Goal: Task Accomplishment & Management: Manage account settings

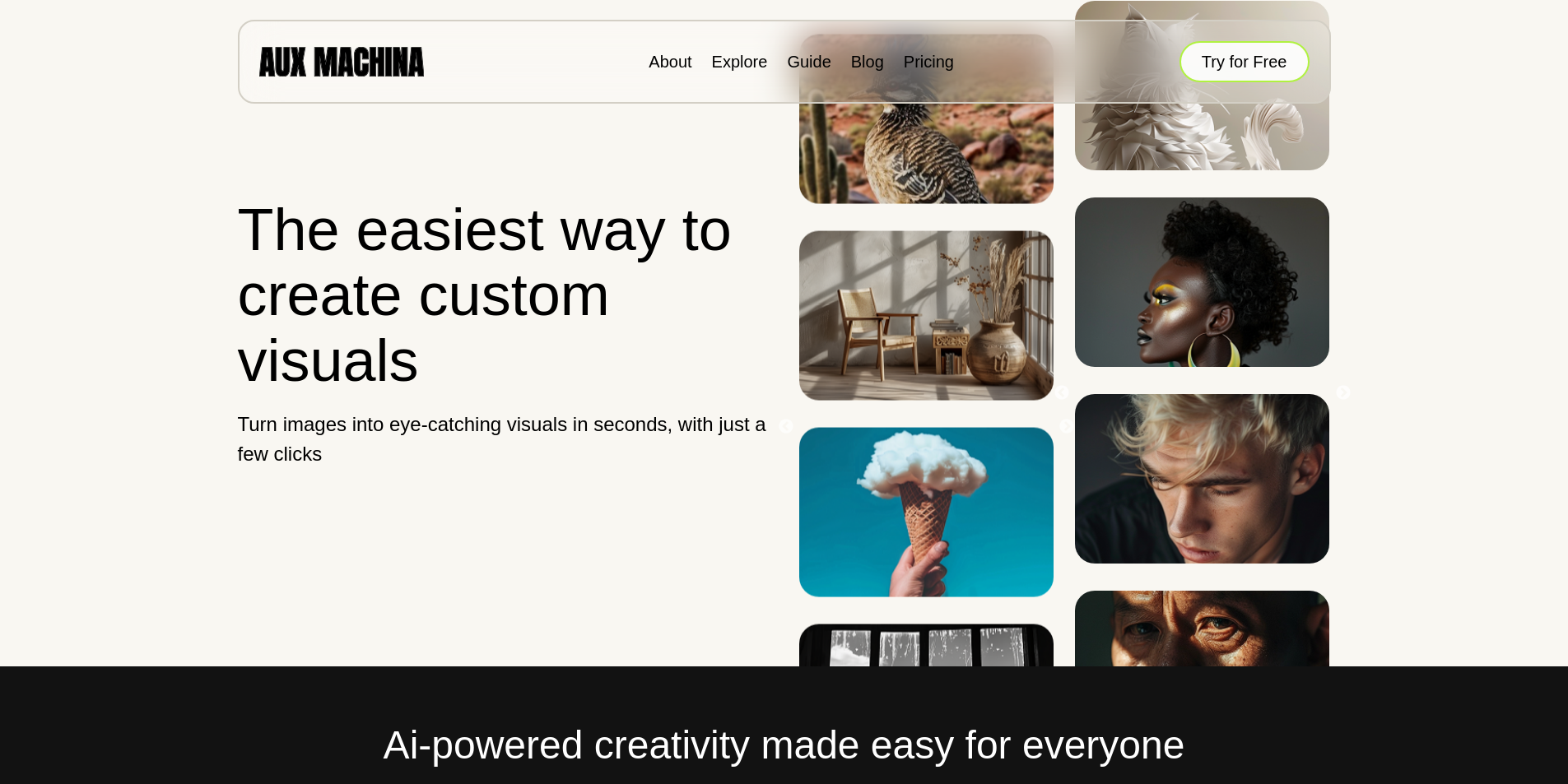
click at [1263, 57] on button "Try for Free" at bounding box center [1244, 61] width 130 height 41
click at [1221, 51] on button "Try for Free" at bounding box center [1244, 61] width 130 height 41
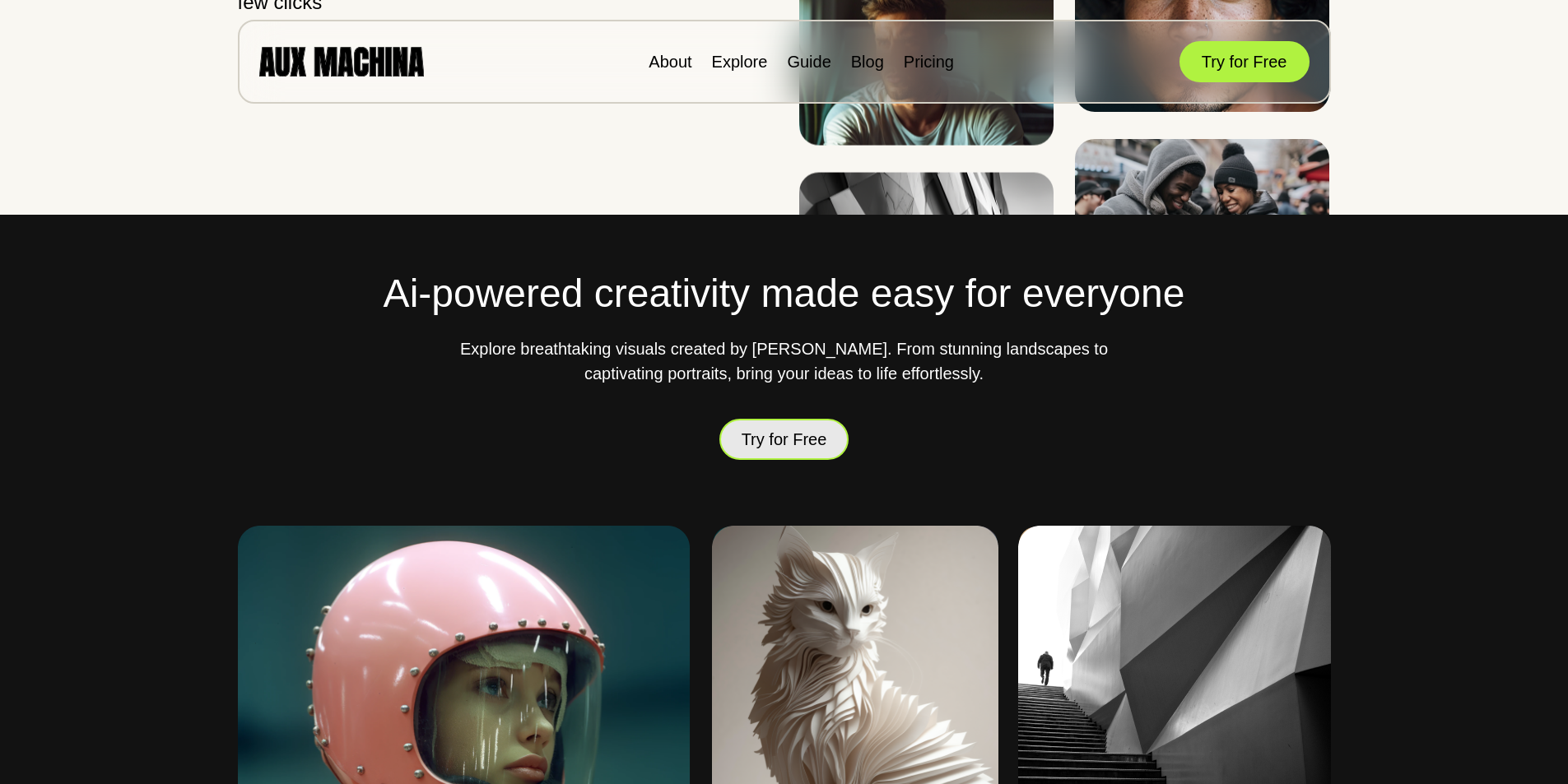
scroll to position [451, 0]
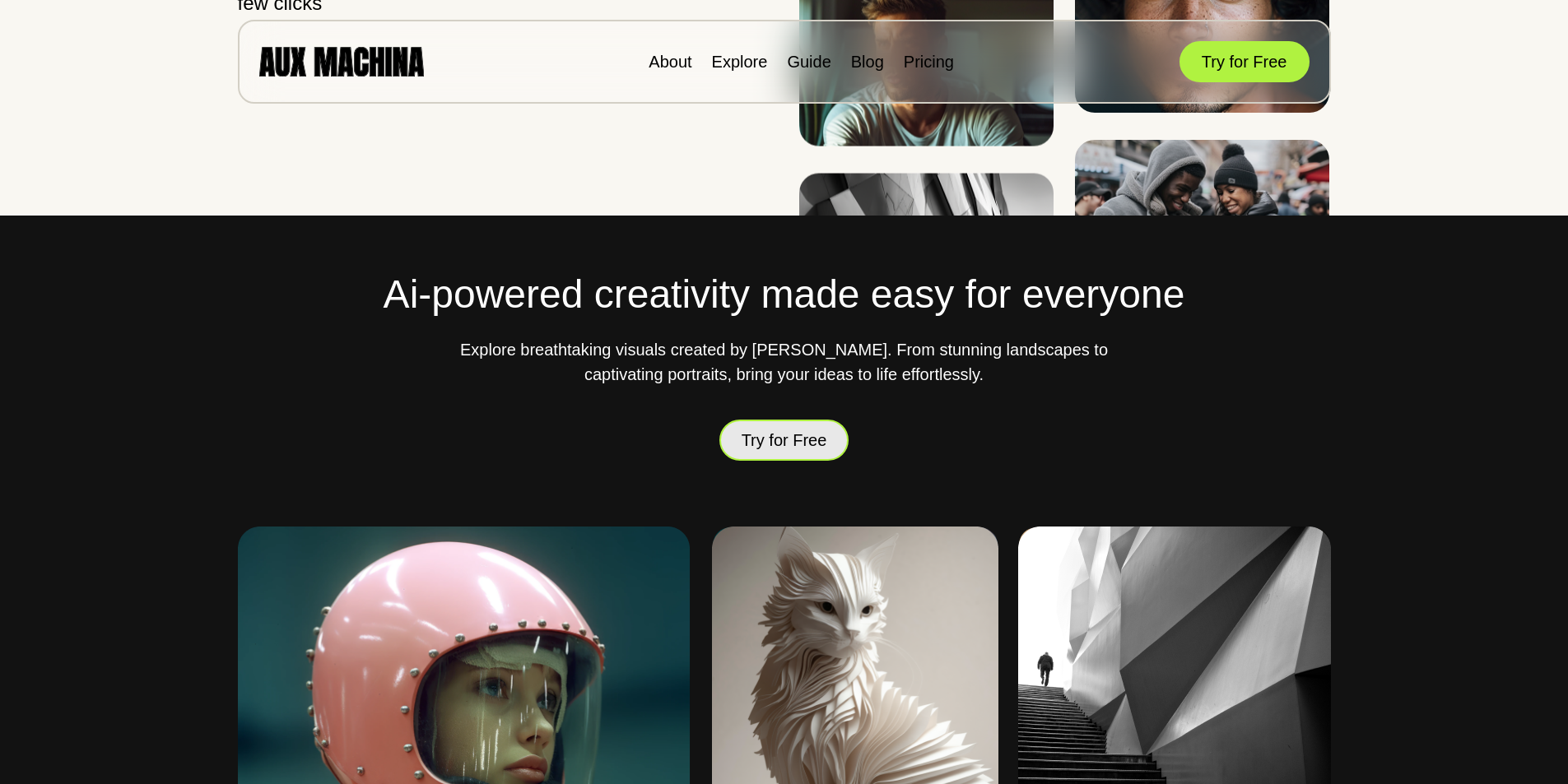
click at [790, 431] on button "Try for Free" at bounding box center [784, 440] width 130 height 41
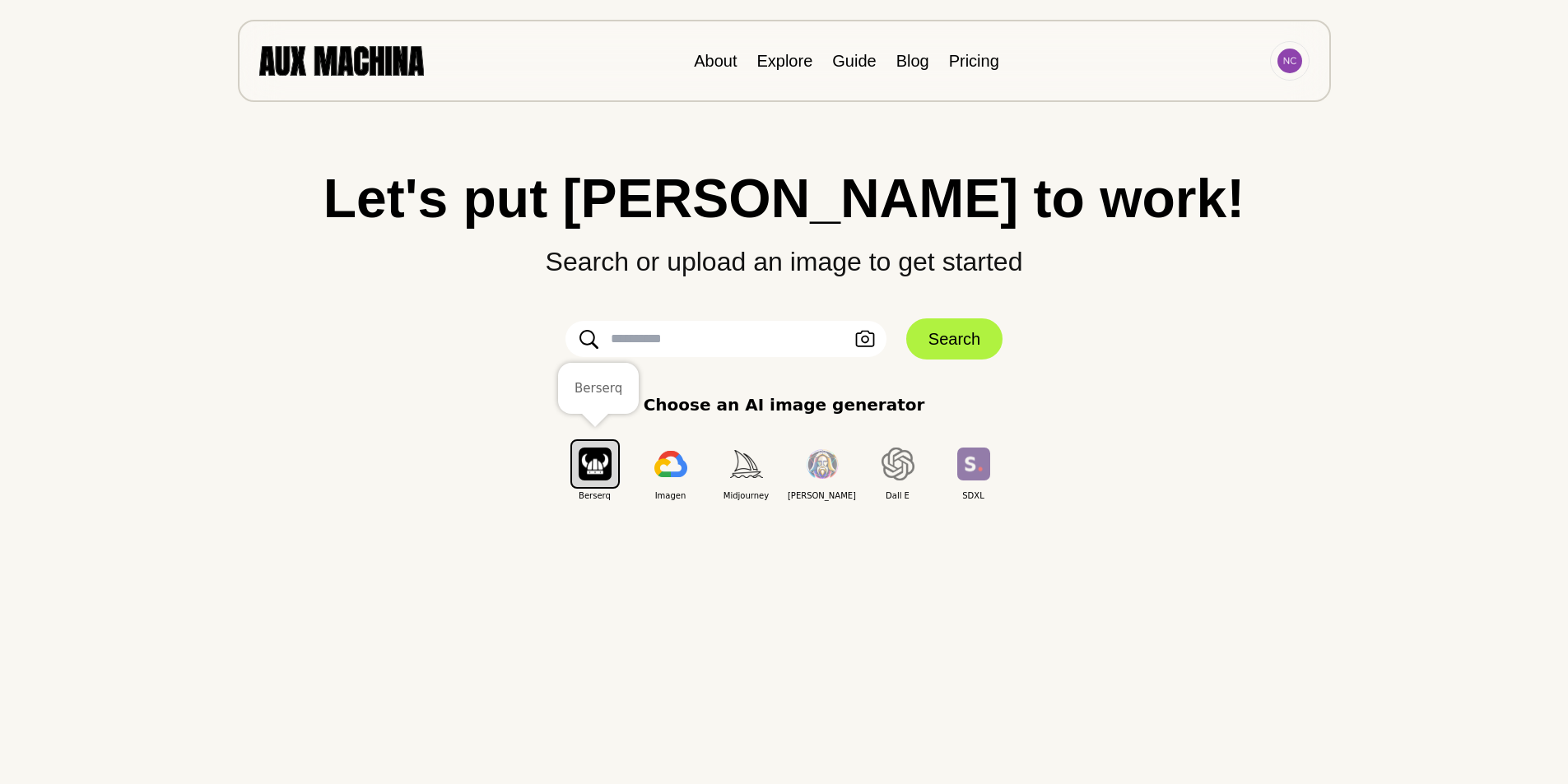
click at [595, 464] on img "button" at bounding box center [594, 464] width 33 height 32
click at [742, 343] on input "text" at bounding box center [726, 339] width 321 height 37
click at [624, 346] on input "text" at bounding box center [726, 339] width 321 height 37
type input "**********"
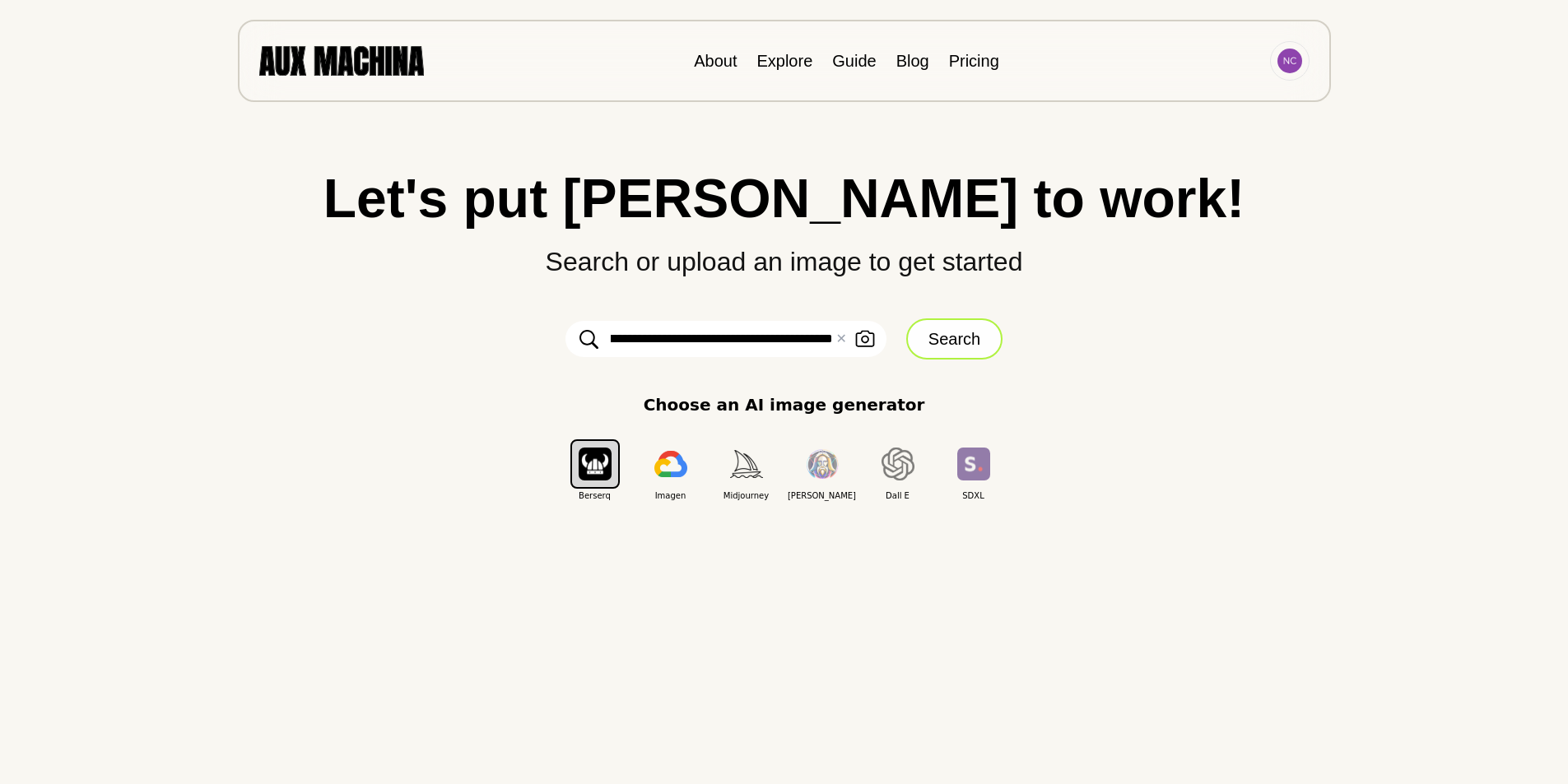
scroll to position [0, 0]
click at [973, 346] on button "Search" at bounding box center [954, 339] width 96 height 41
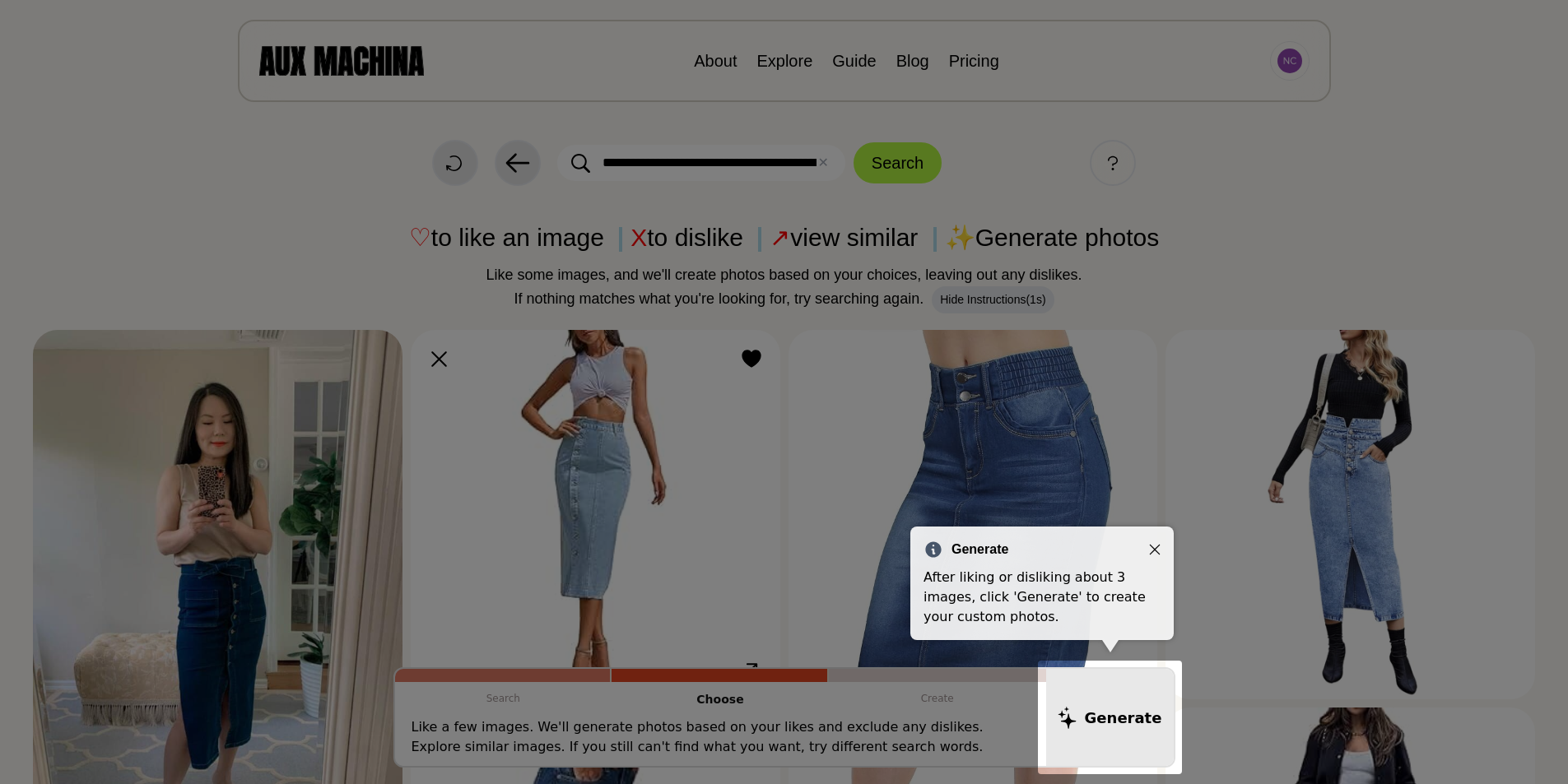
click at [1158, 554] on icon "Close" at bounding box center [1155, 550] width 12 height 12
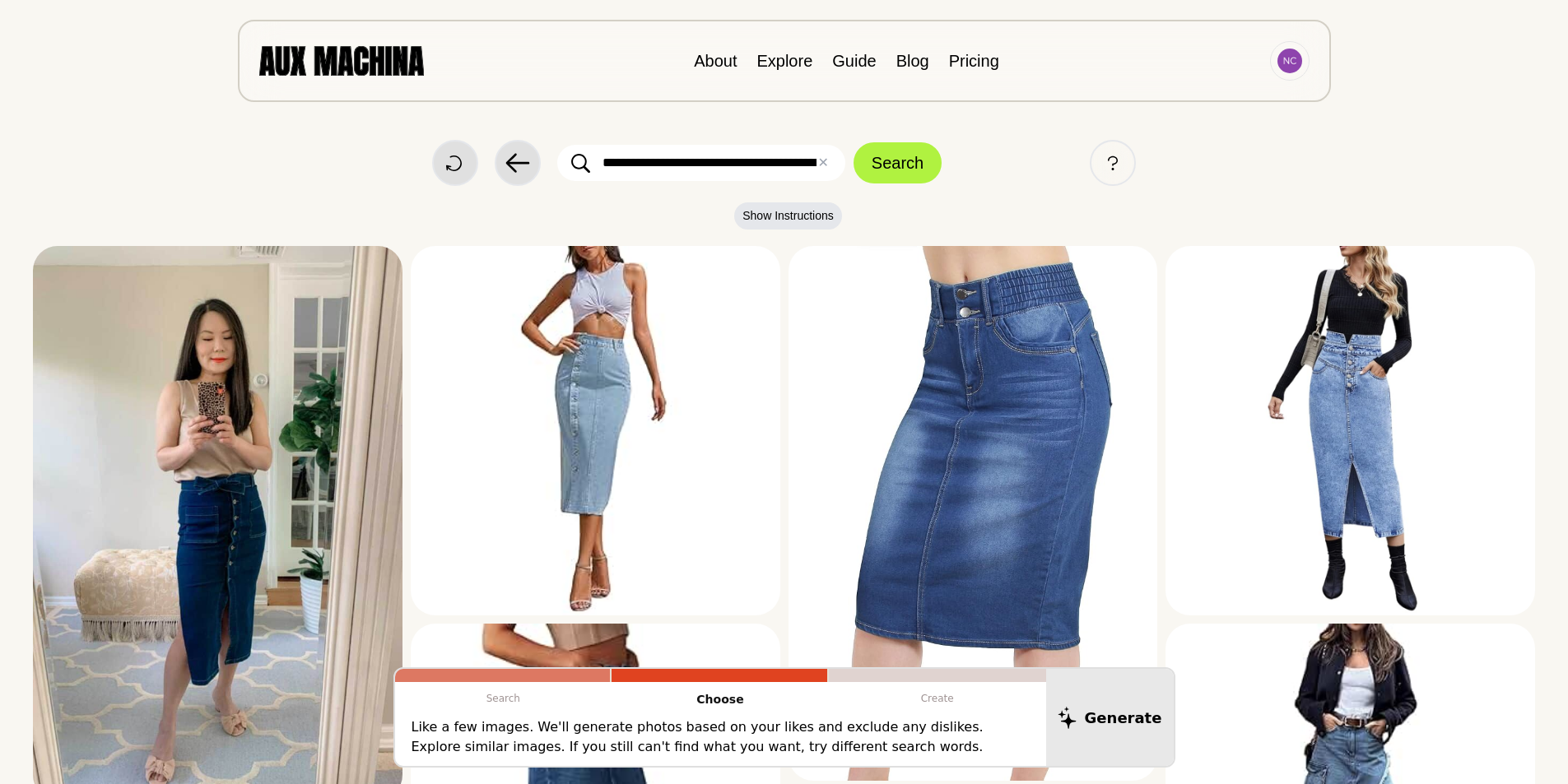
click at [774, 154] on input "**********" at bounding box center [701, 163] width 288 height 37
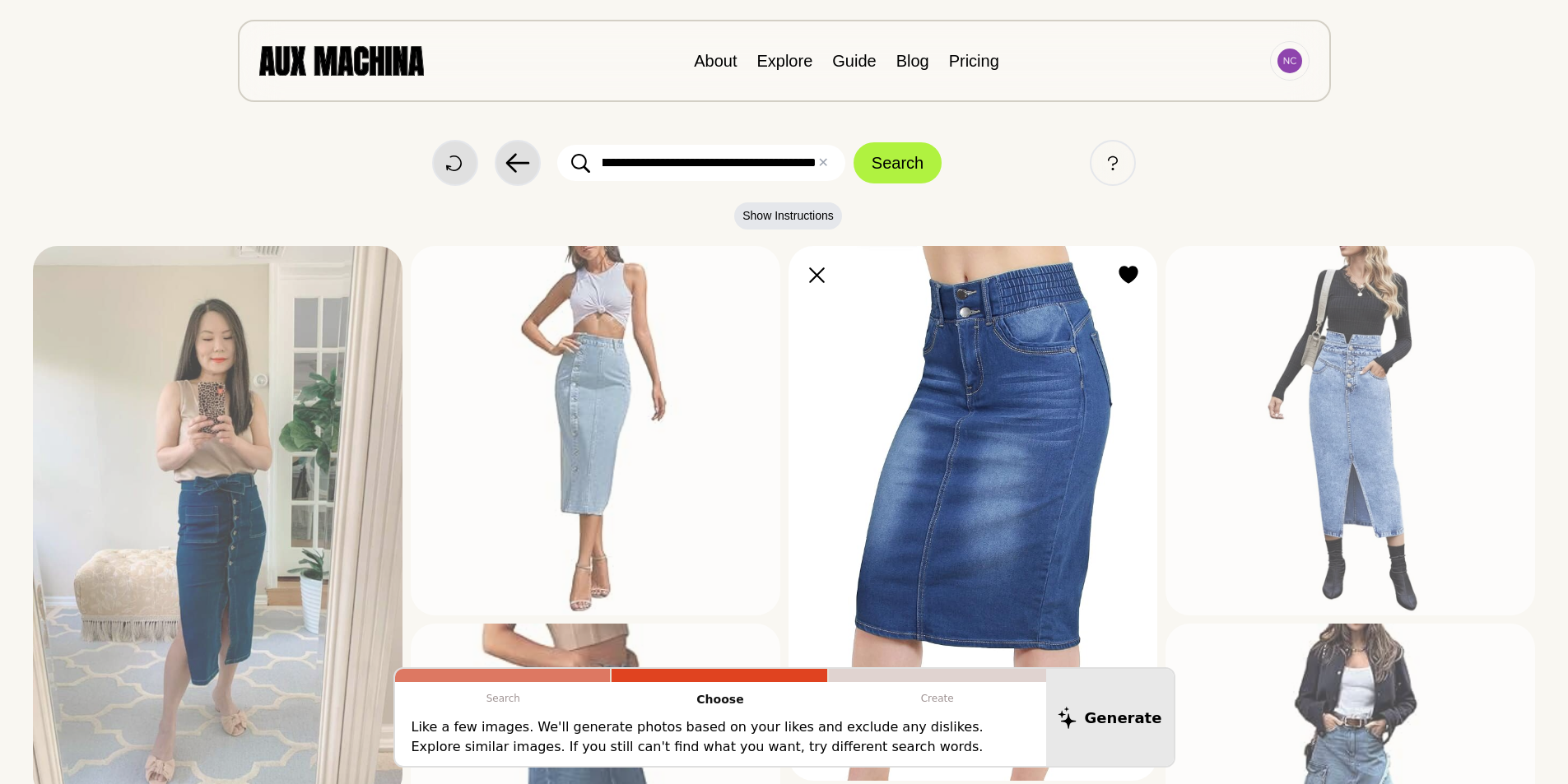
scroll to position [0, 275]
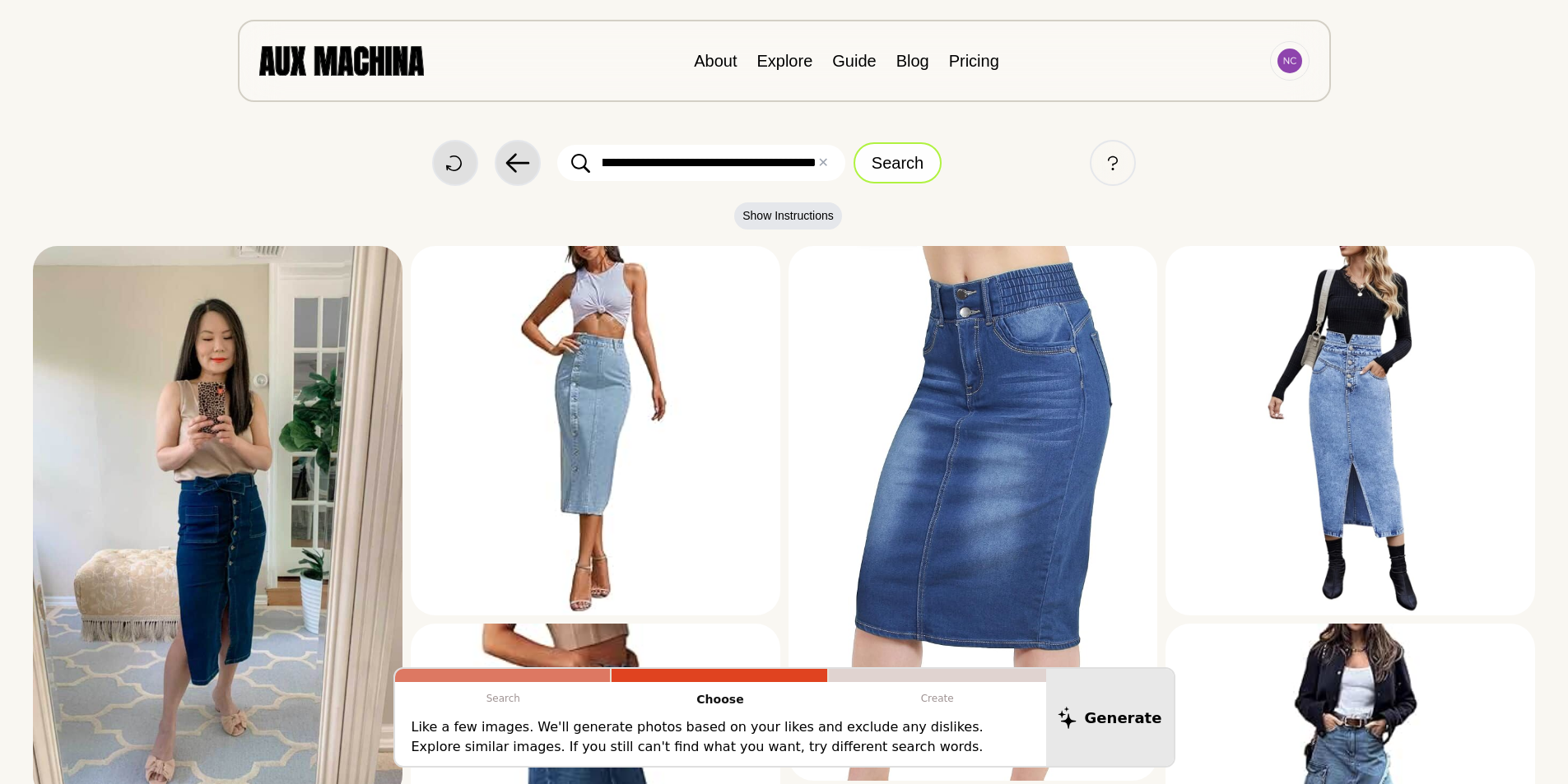
click at [904, 168] on button "Search" at bounding box center [897, 163] width 88 height 41
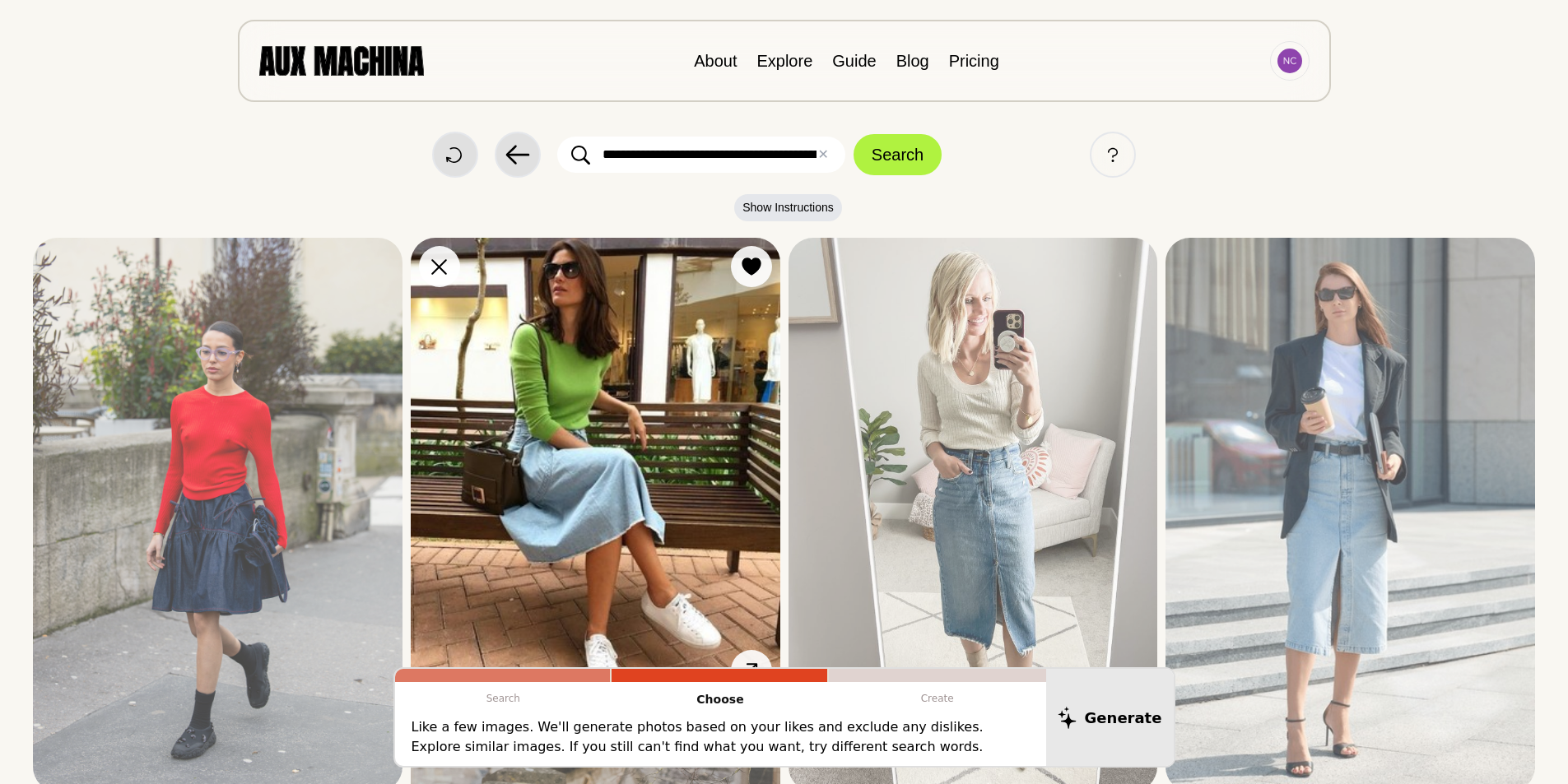
scroll to position [8, 0]
click at [620, 398] on img at bounding box center [595, 469] width 370 height 461
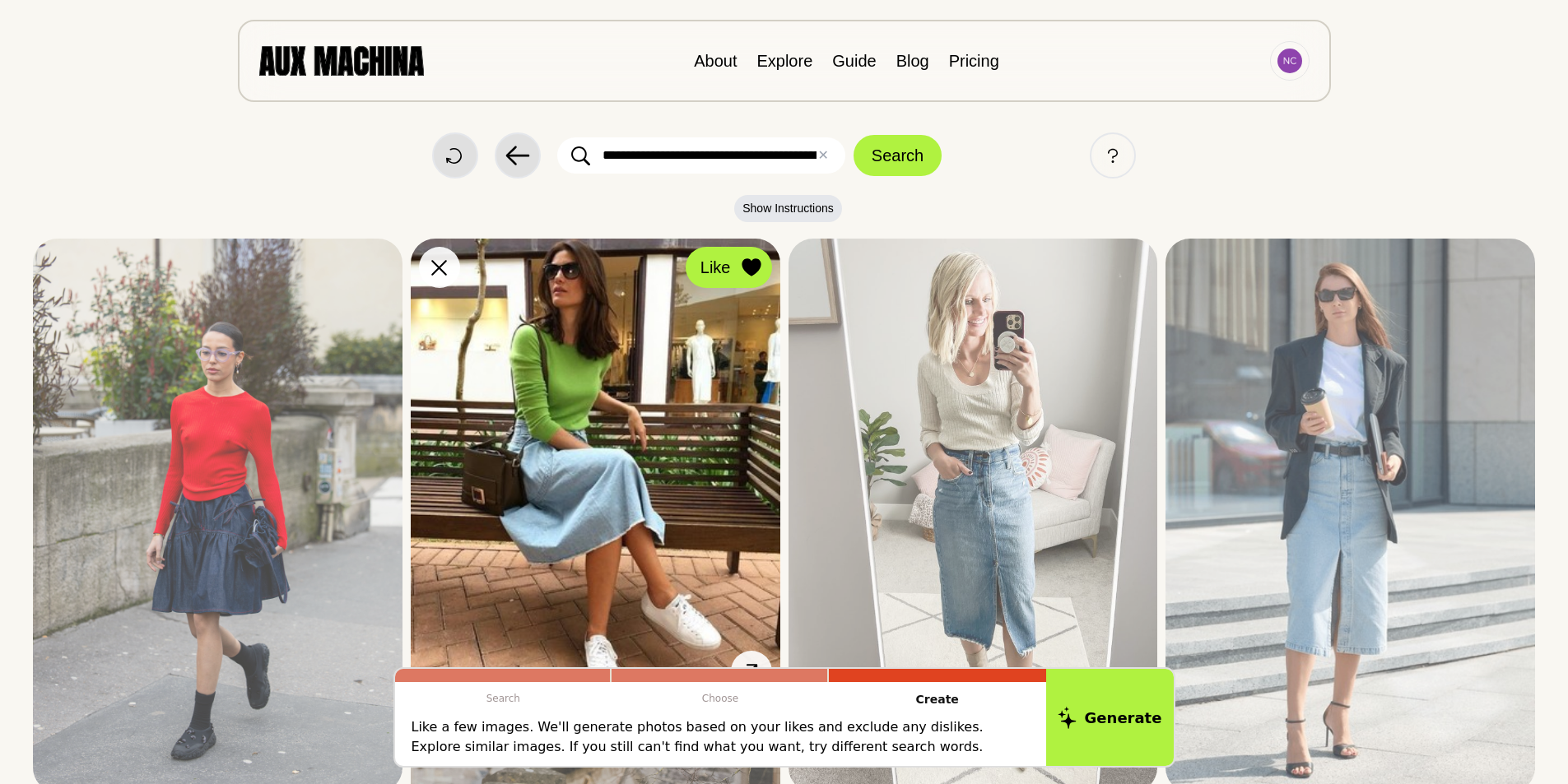
click at [747, 272] on icon at bounding box center [751, 266] width 19 height 18
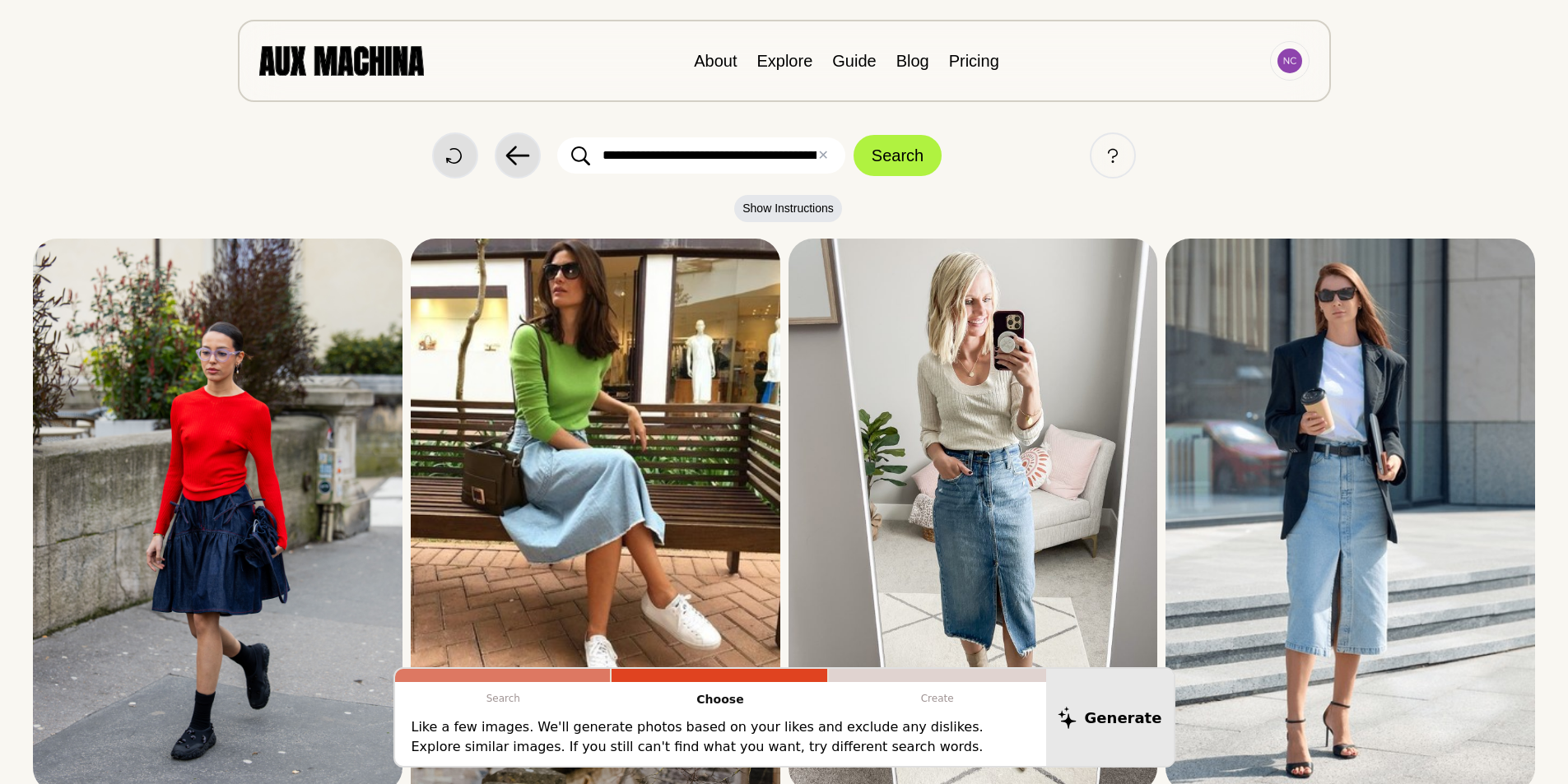
click at [940, 706] on p "Create" at bounding box center [937, 698] width 217 height 33
click at [934, 698] on p "Create" at bounding box center [937, 698] width 217 height 33
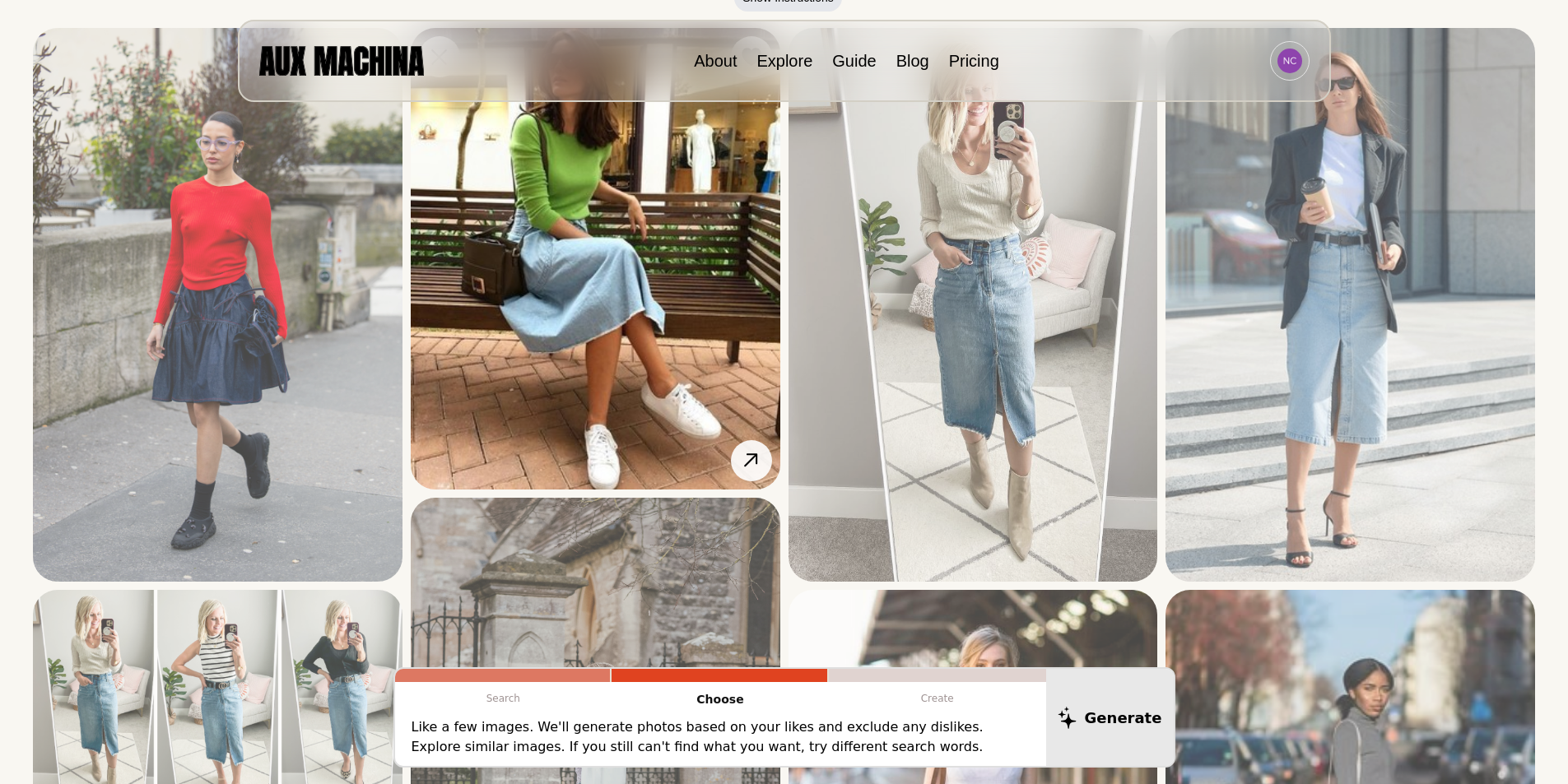
scroll to position [0, 0]
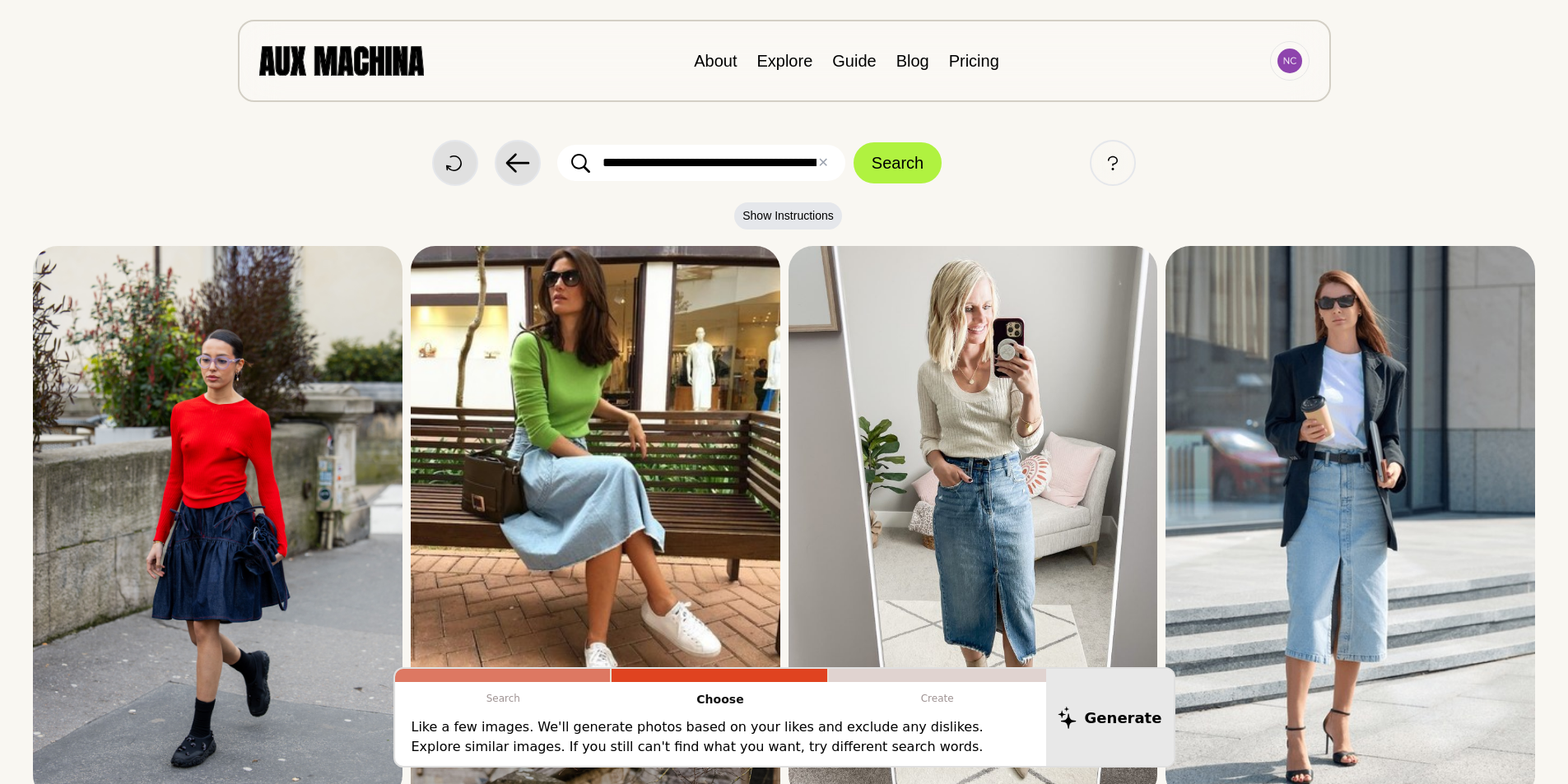
click at [712, 171] on input "**********" at bounding box center [701, 163] width 288 height 37
type input "**********"
click at [913, 153] on button "Search" at bounding box center [897, 163] width 88 height 41
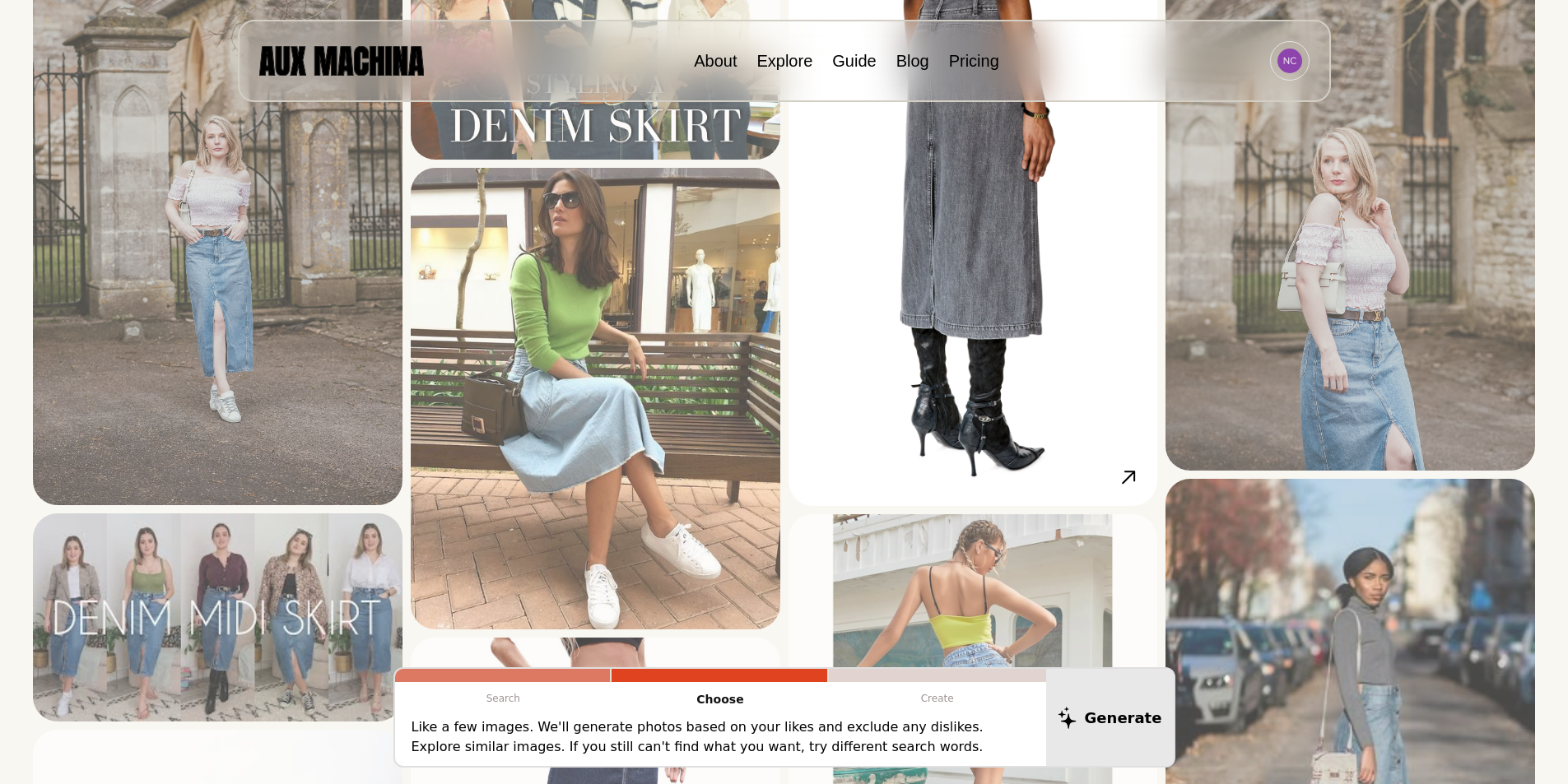
scroll to position [288, 0]
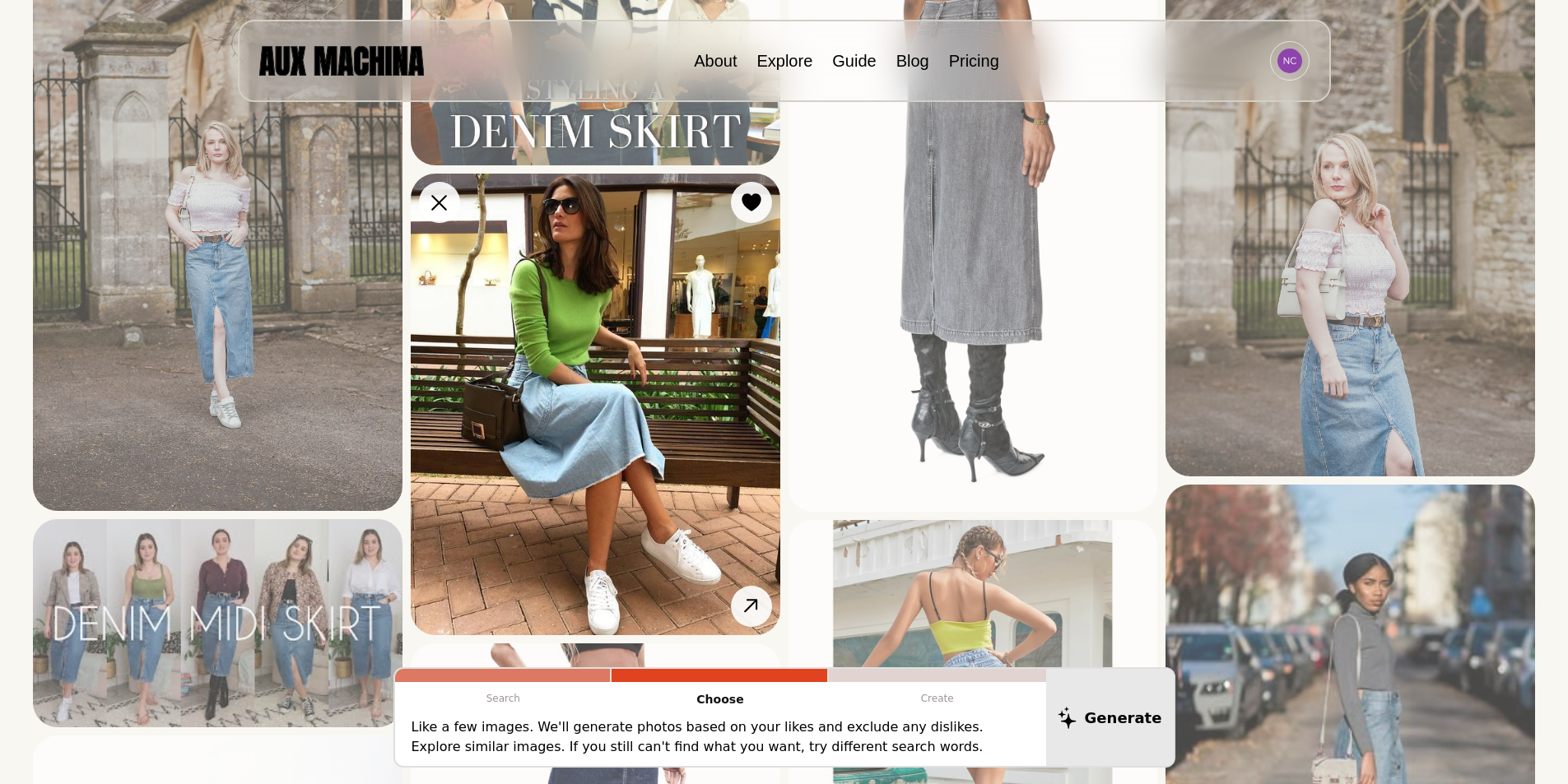
click at [697, 381] on img at bounding box center [595, 403] width 370 height 461
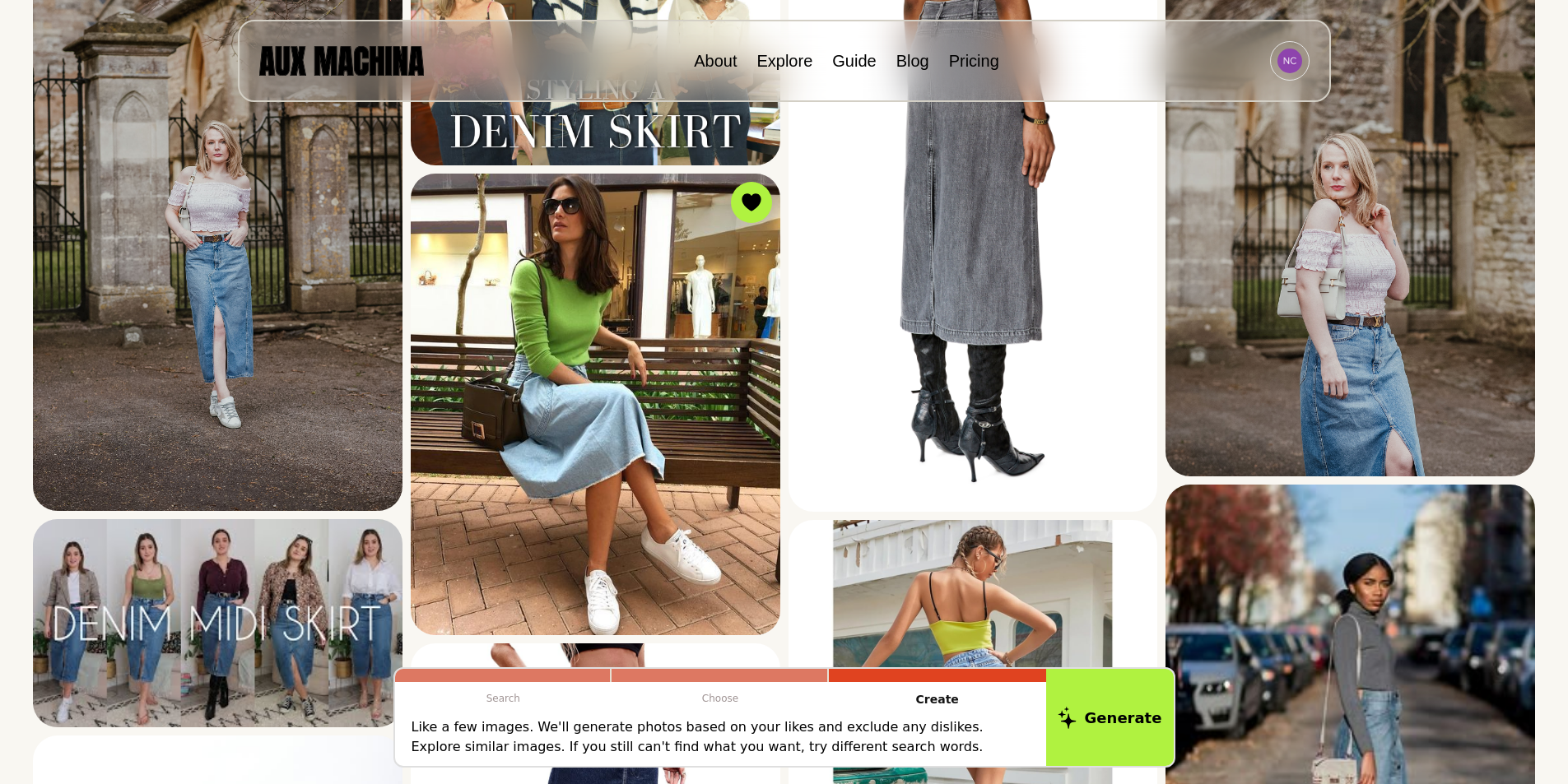
click at [980, 729] on p "Like a few images. We'll generate photos based on your likes and exclude any di…" at bounding box center [721, 737] width 618 height 39
click at [1107, 721] on button "Generate" at bounding box center [1110, 718] width 135 height 102
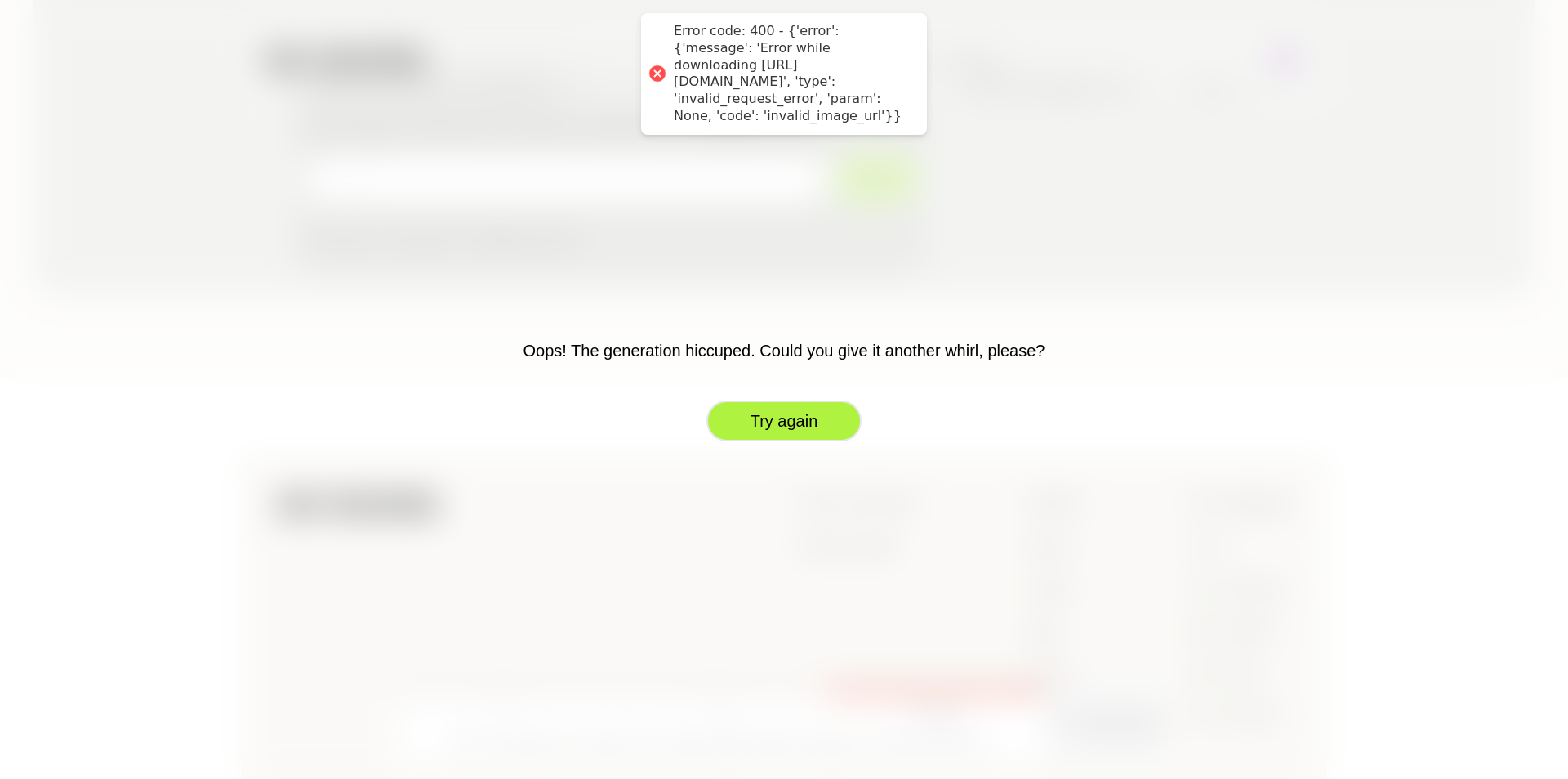
click at [765, 410] on button "Try again" at bounding box center [784, 421] width 156 height 41
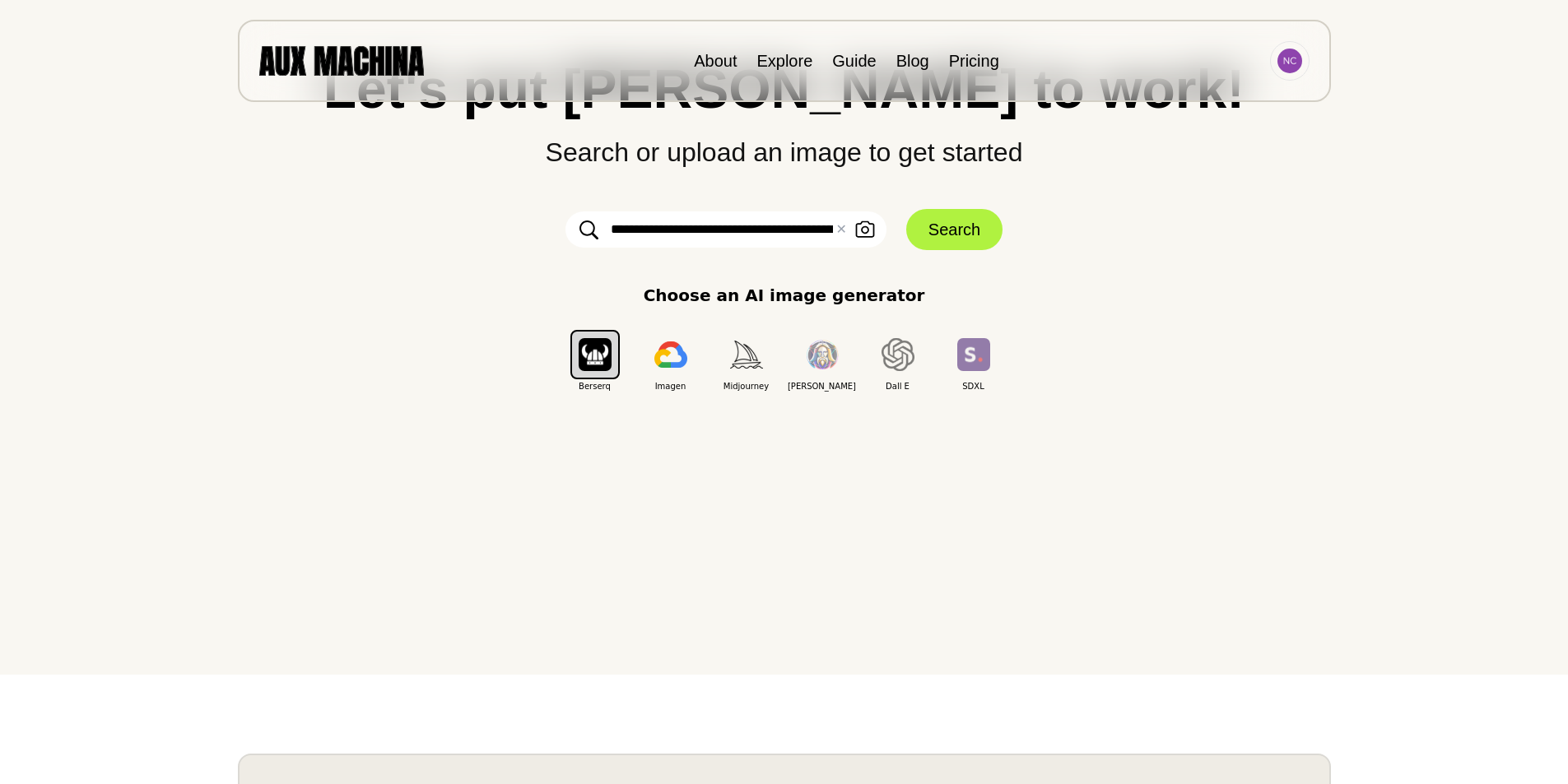
scroll to position [109, 0]
click at [781, 220] on input "**********" at bounding box center [726, 230] width 321 height 37
click at [929, 236] on button "Search" at bounding box center [954, 230] width 96 height 41
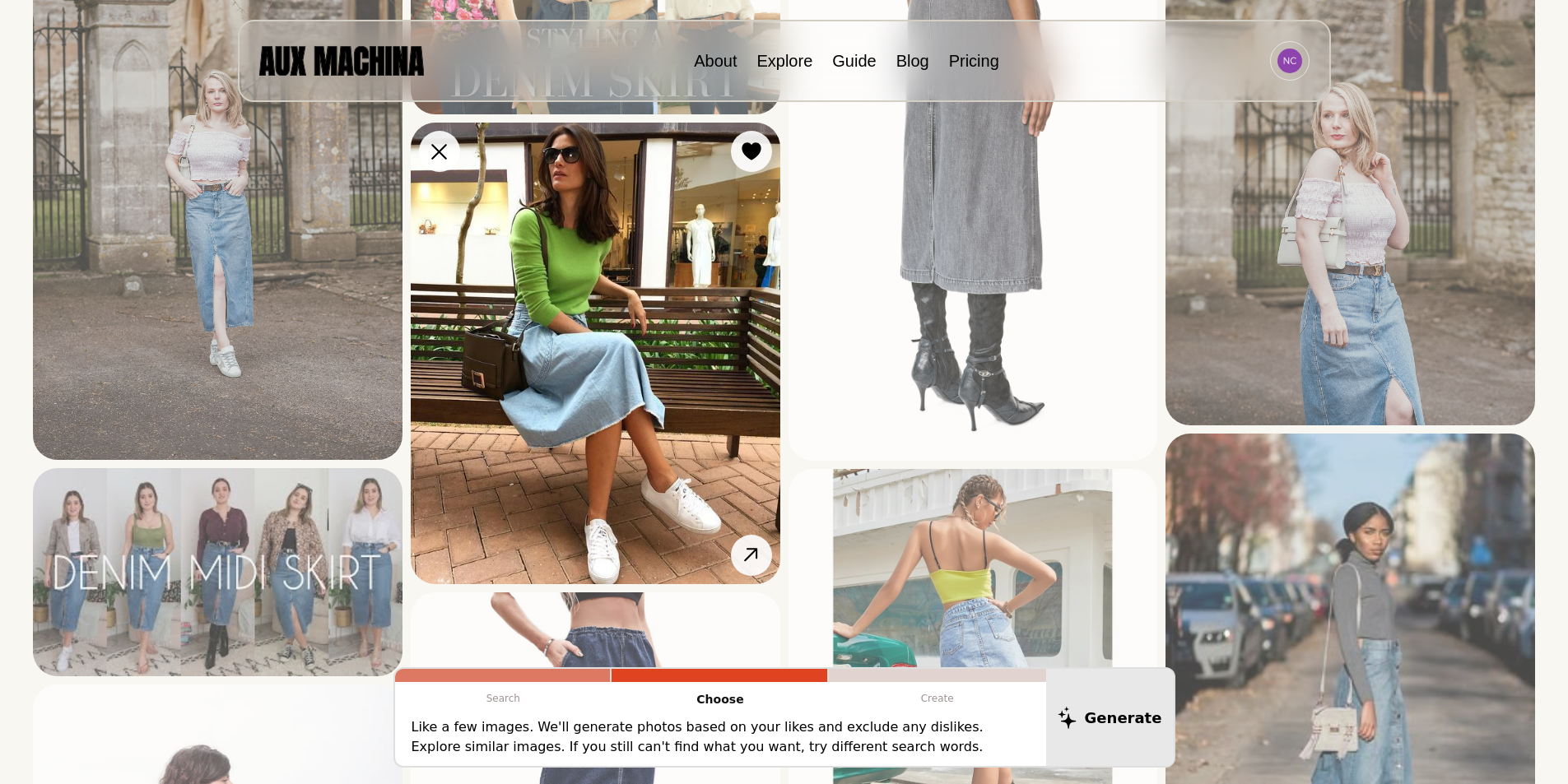
scroll to position [421, 0]
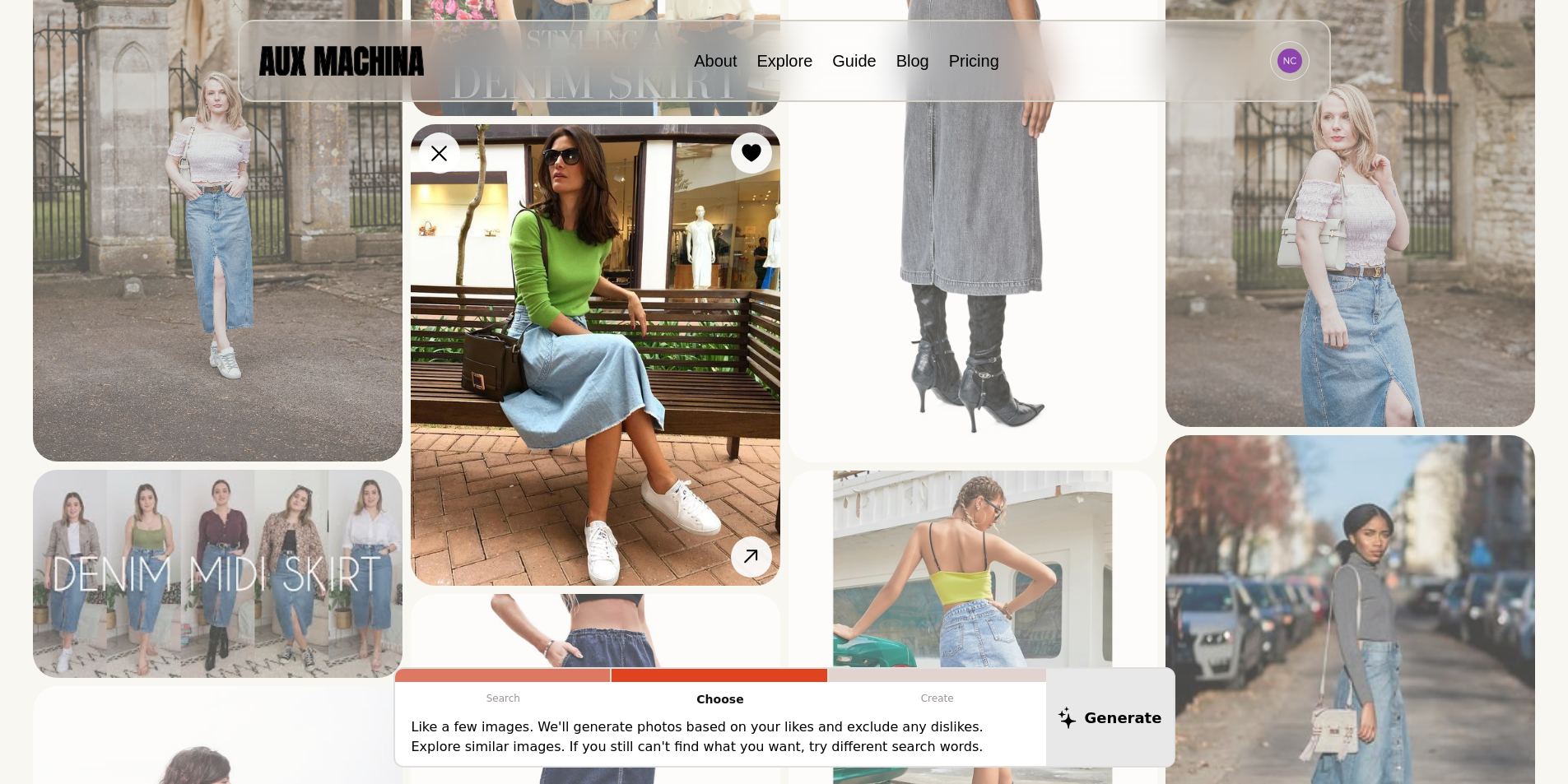
click at [577, 388] on img at bounding box center [595, 354] width 370 height 461
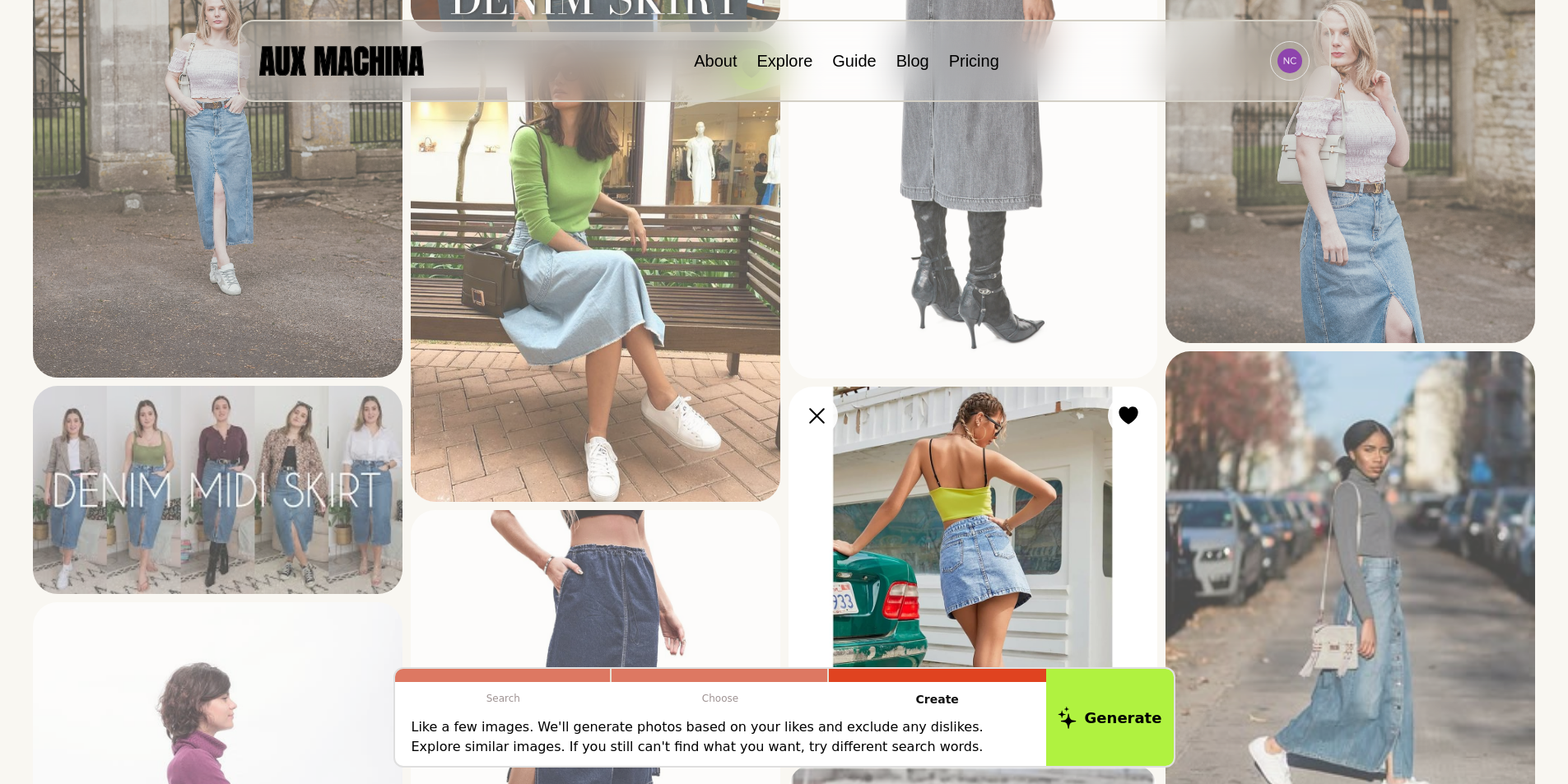
scroll to position [337, 0]
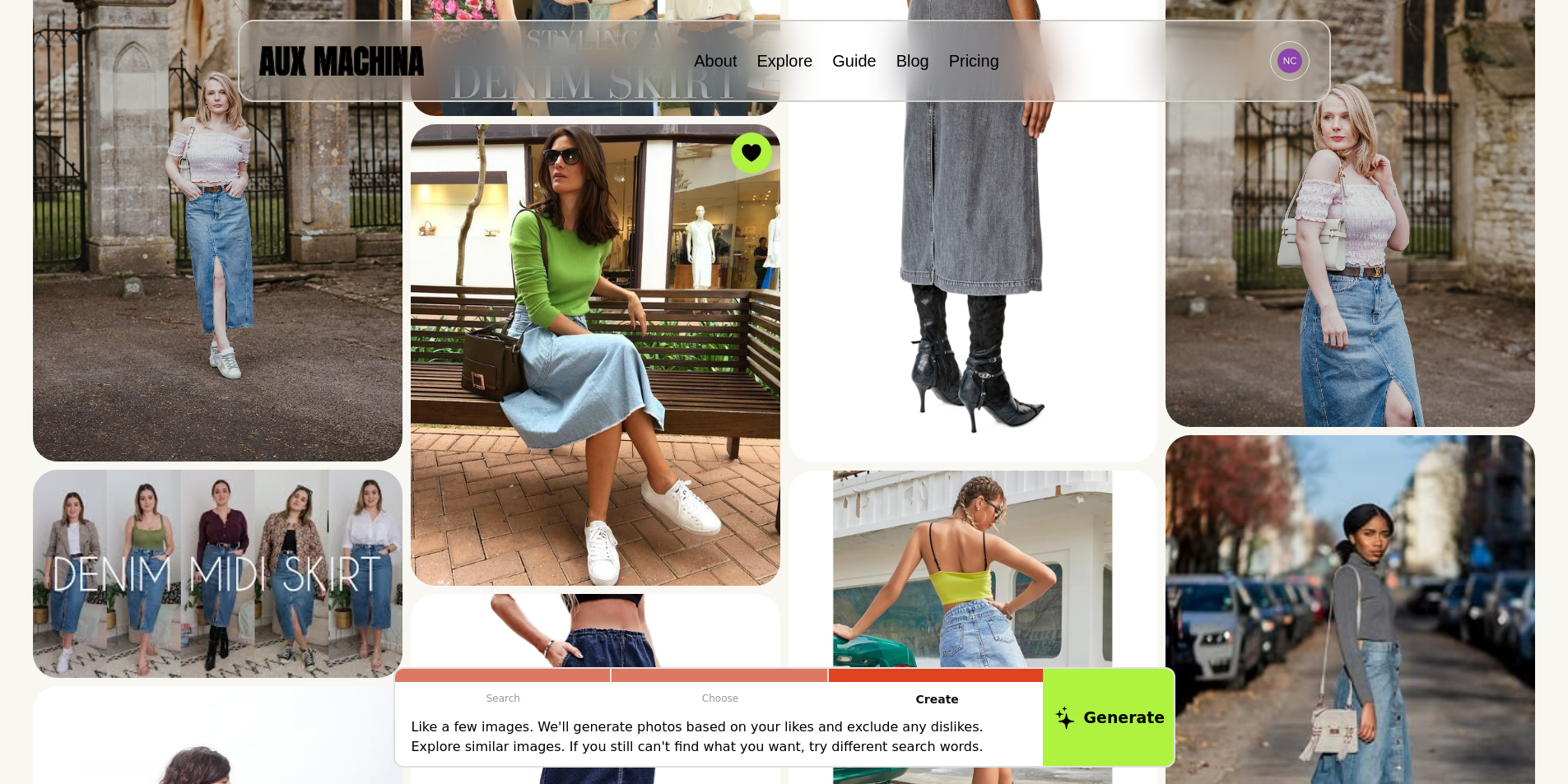
click at [1094, 721] on button "Generate" at bounding box center [1110, 718] width 135 height 102
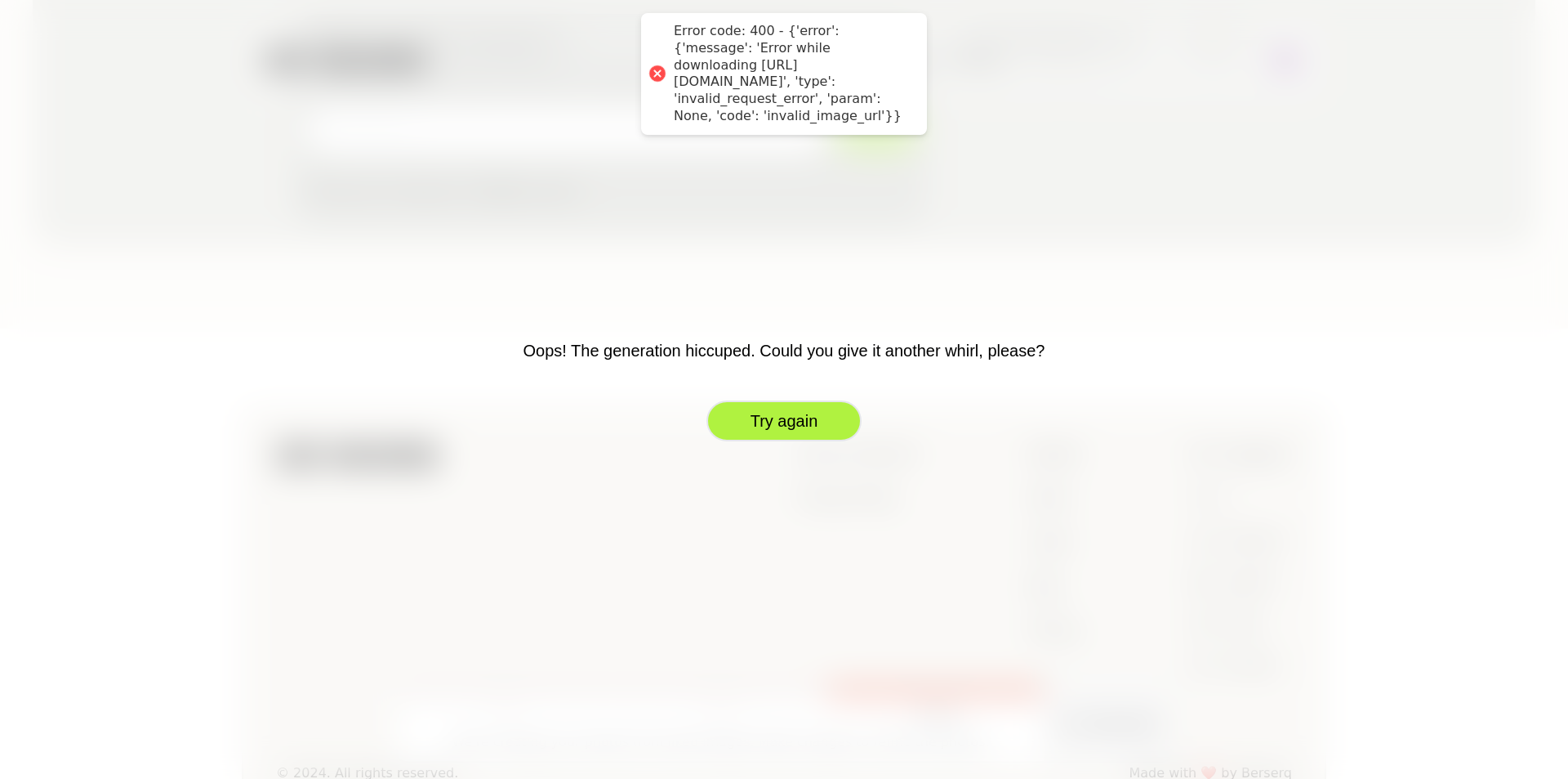
click at [806, 425] on button "Try again" at bounding box center [784, 421] width 156 height 41
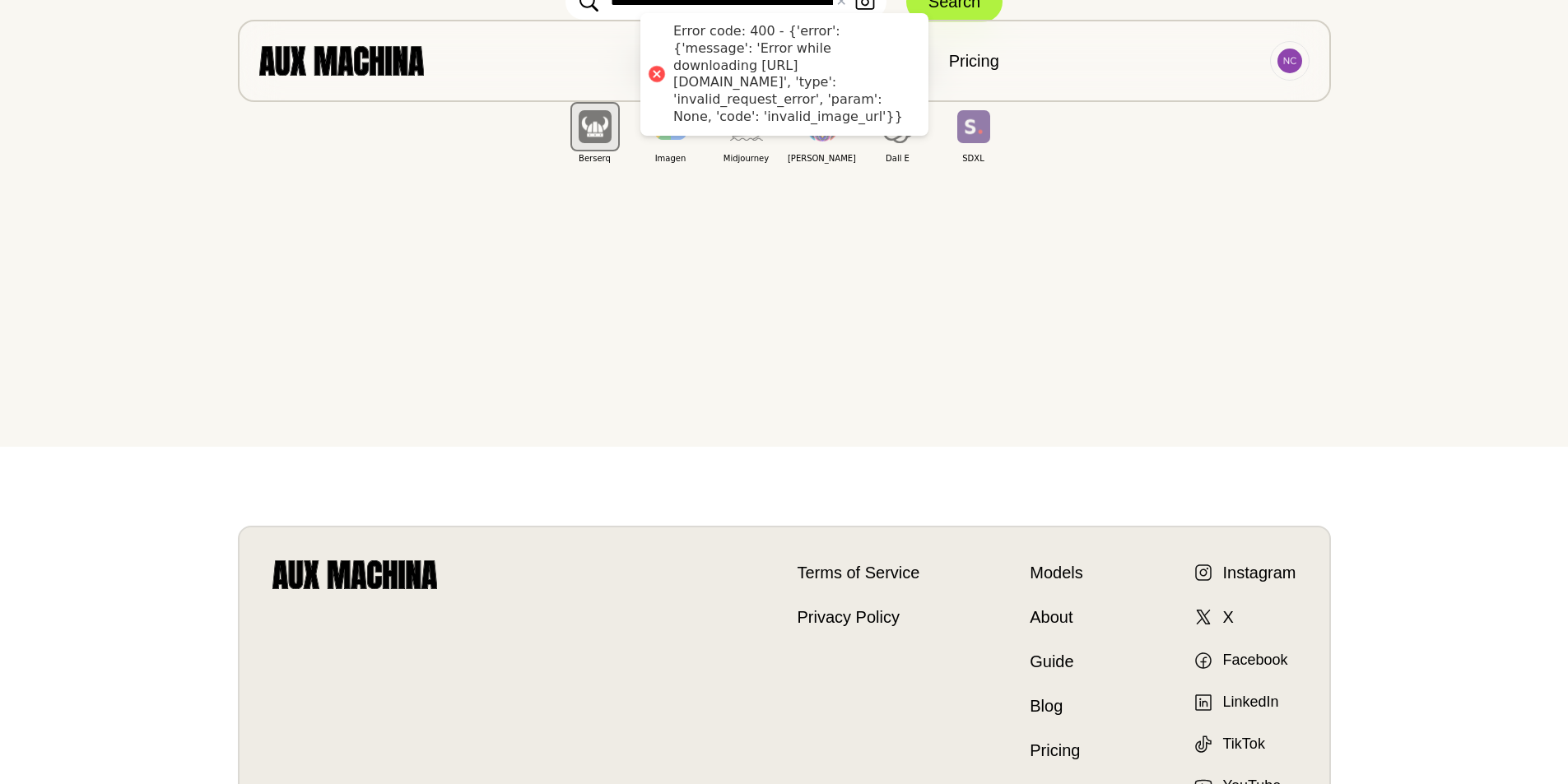
scroll to position [0, 0]
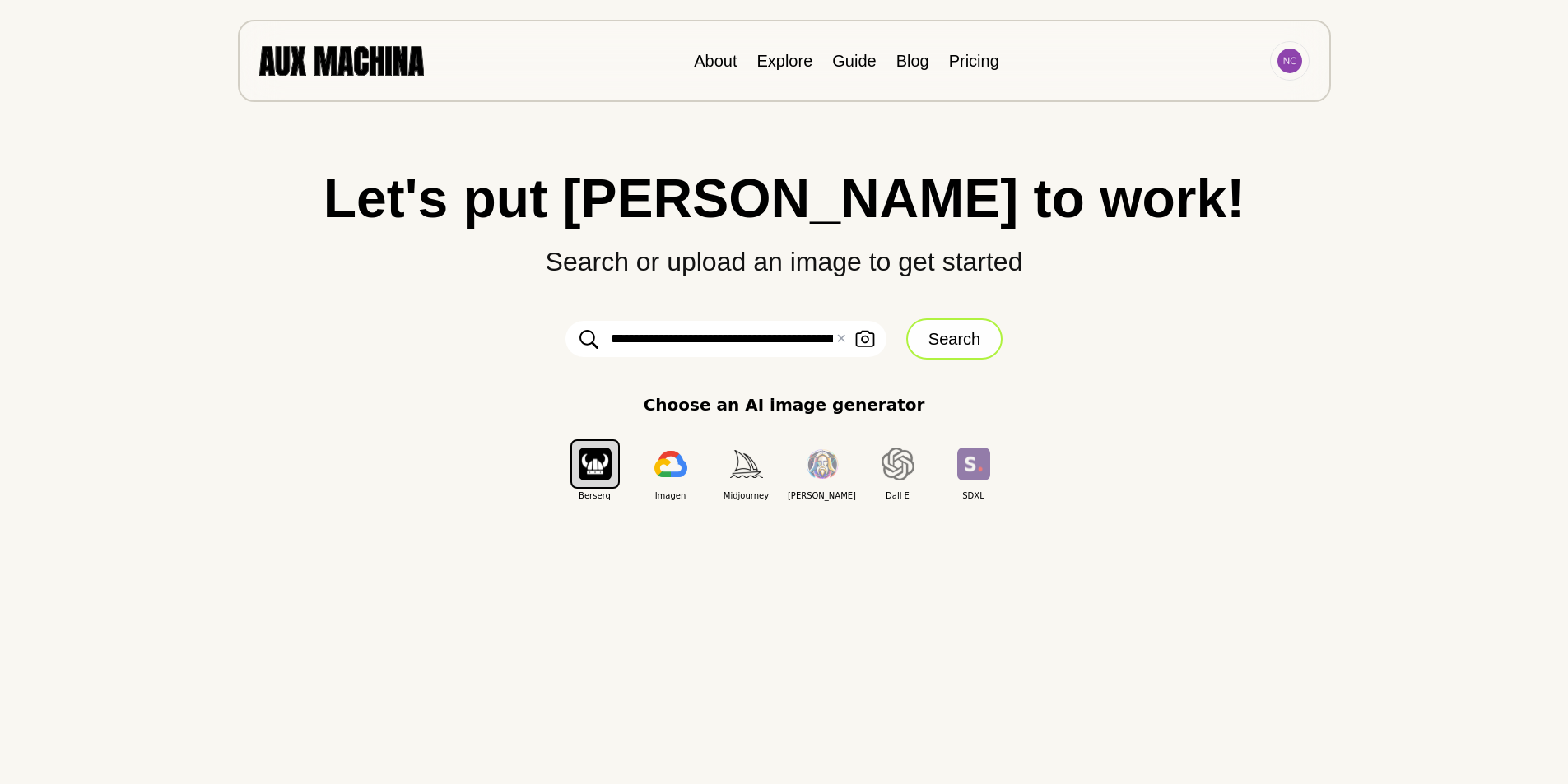
click at [965, 335] on button "Search" at bounding box center [954, 339] width 96 height 41
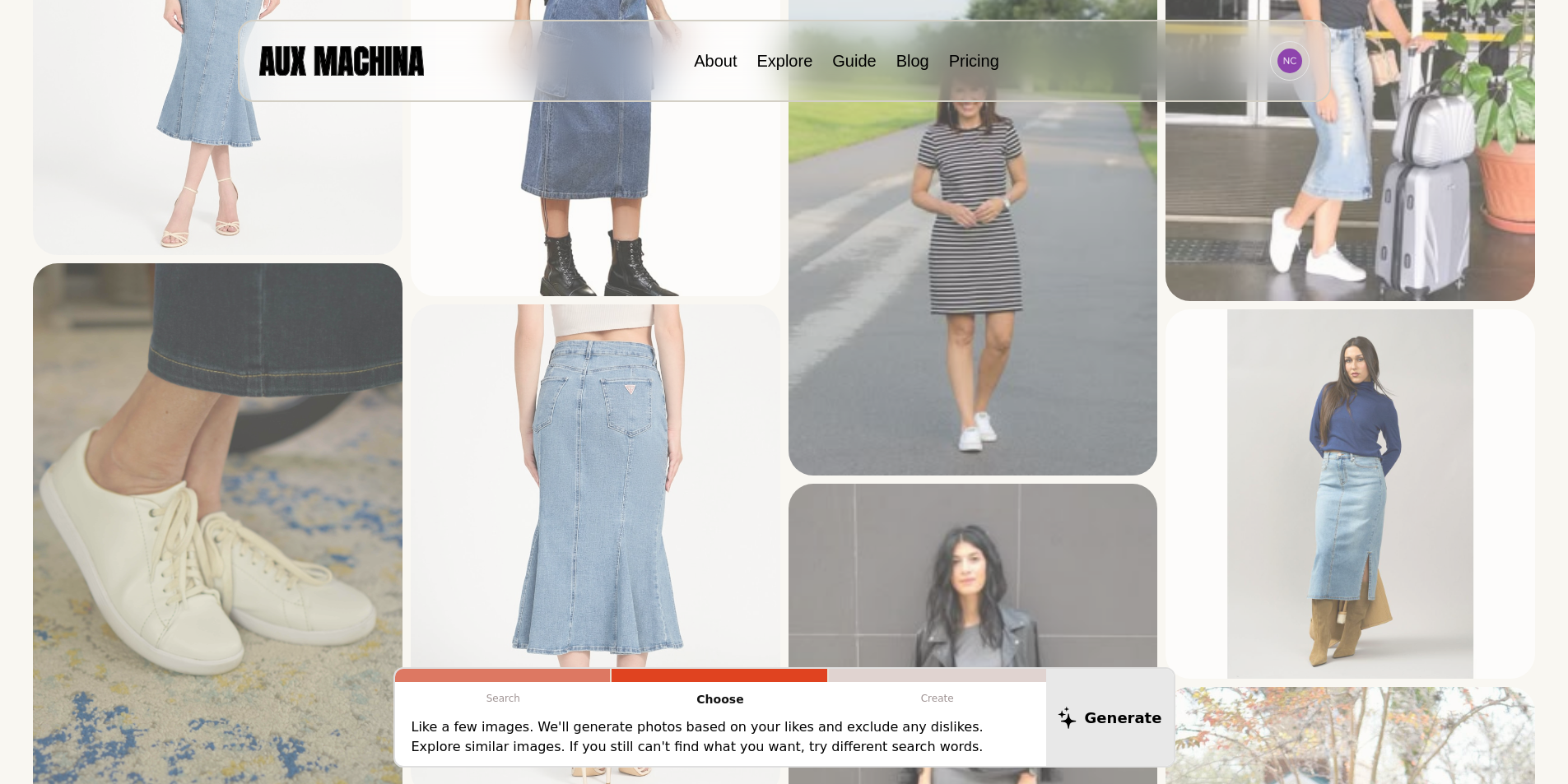
scroll to position [2658, 0]
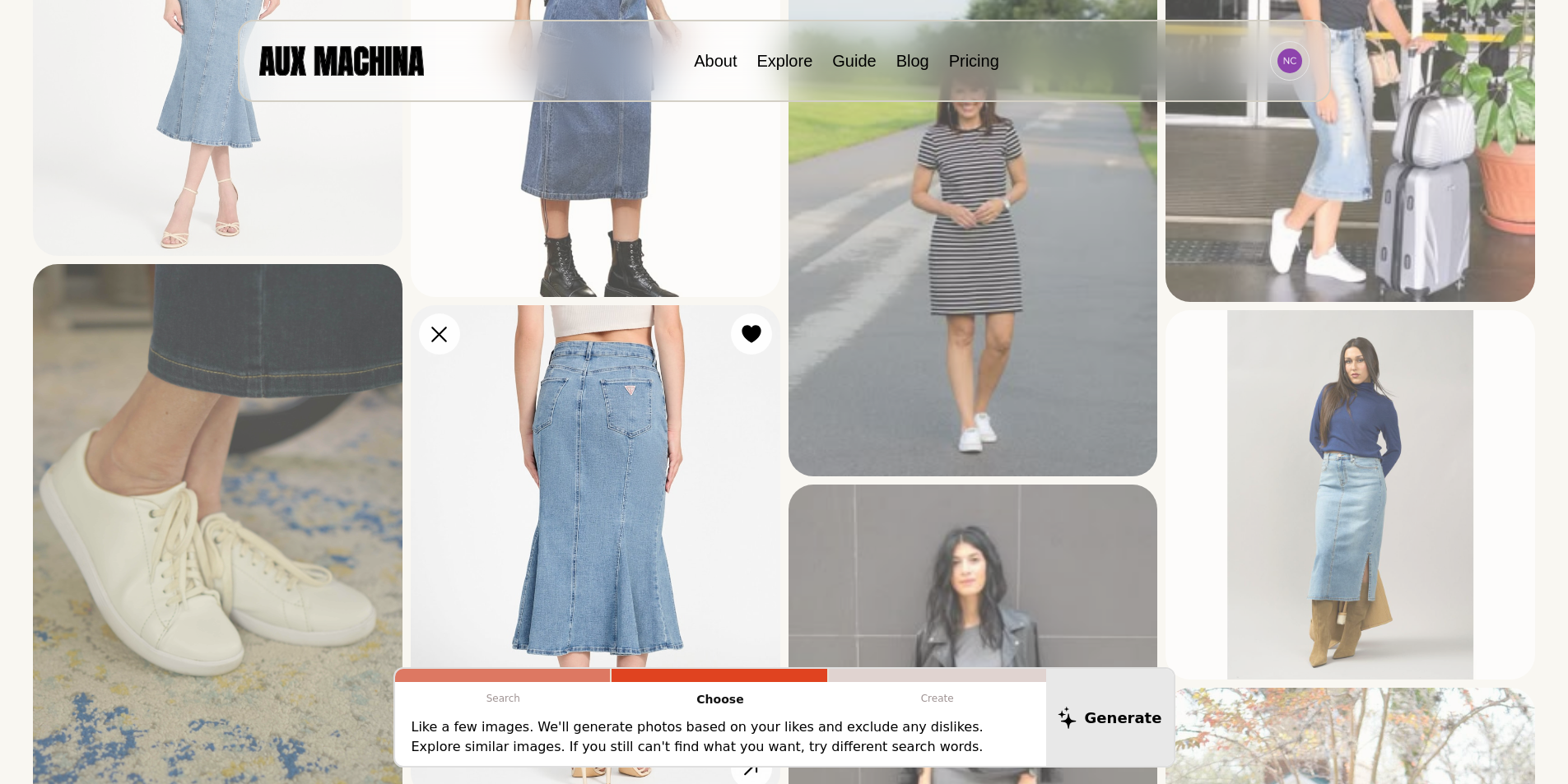
click at [671, 440] on img at bounding box center [595, 552] width 370 height 492
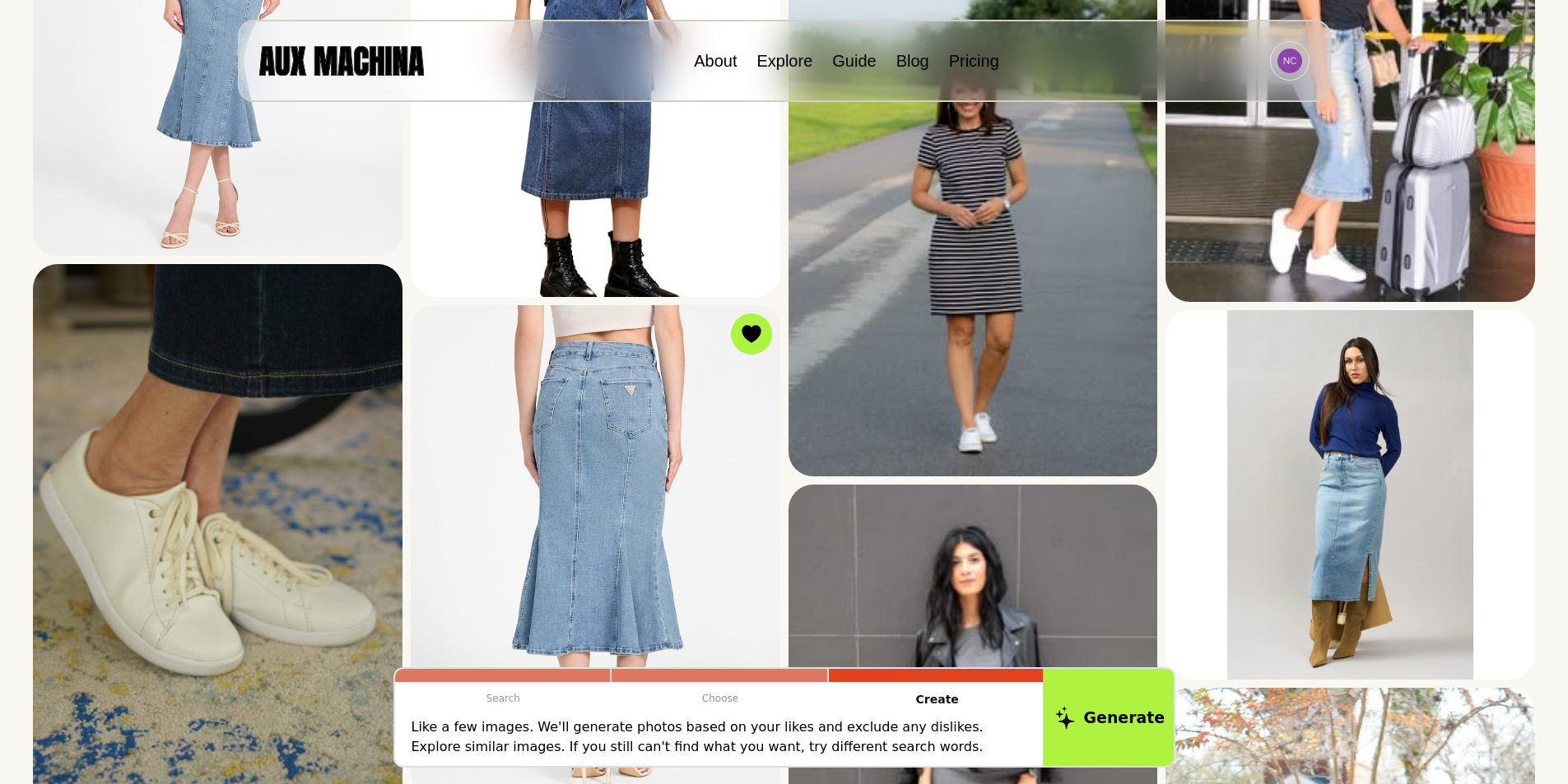
click at [1115, 723] on button "Generate" at bounding box center [1110, 718] width 135 height 102
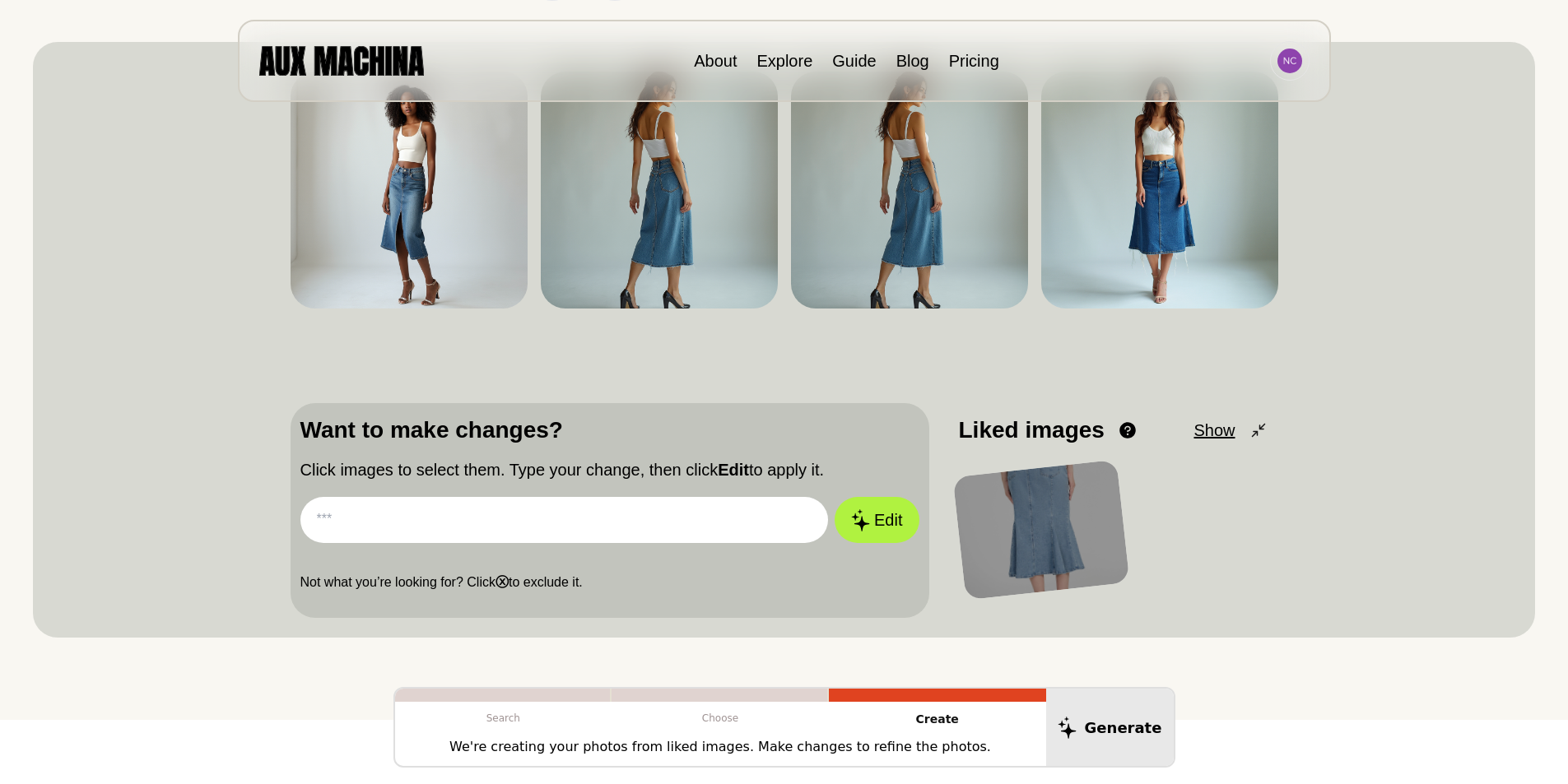
scroll to position [0, 0]
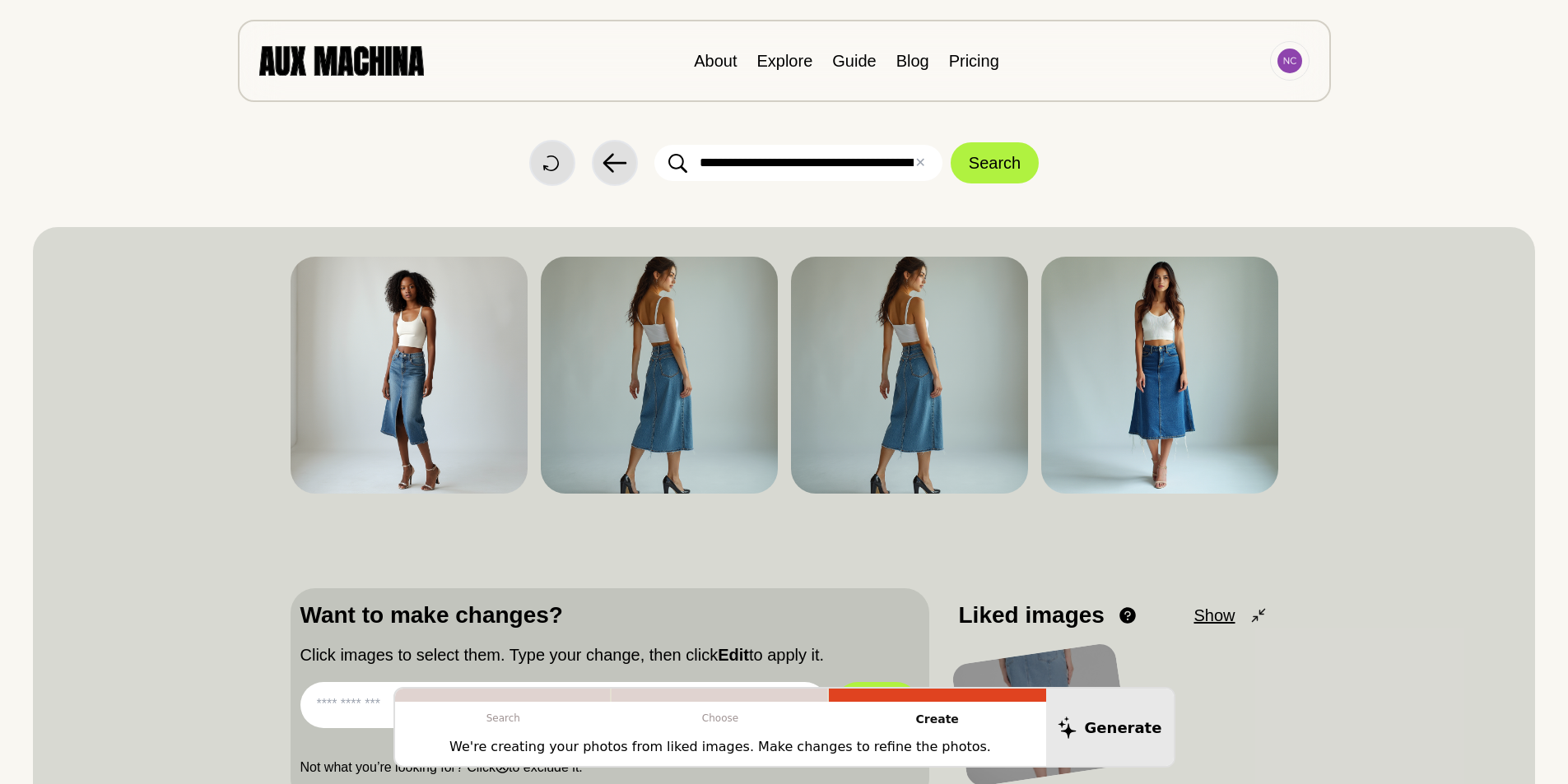
click at [402, 43] on div "About Explore Guide Blog Pricing" at bounding box center [784, 60] width 1093 height 83
click at [1283, 72] on div at bounding box center [1289, 60] width 25 height 25
click at [1203, 106] on li "Dashboard" at bounding box center [1226, 99] width 164 height 37
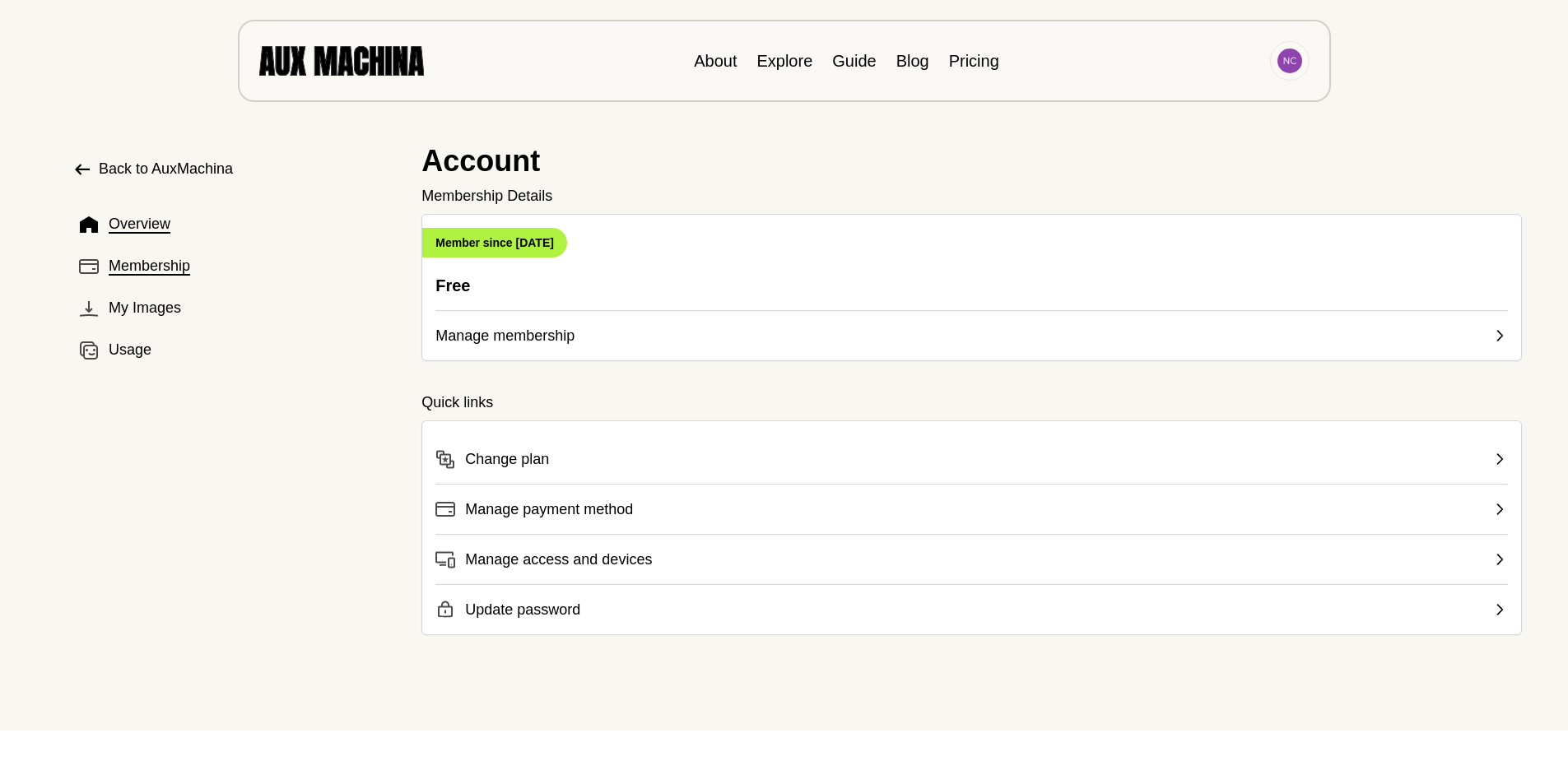
click at [147, 271] on span "Membership" at bounding box center [150, 266] width 82 height 22
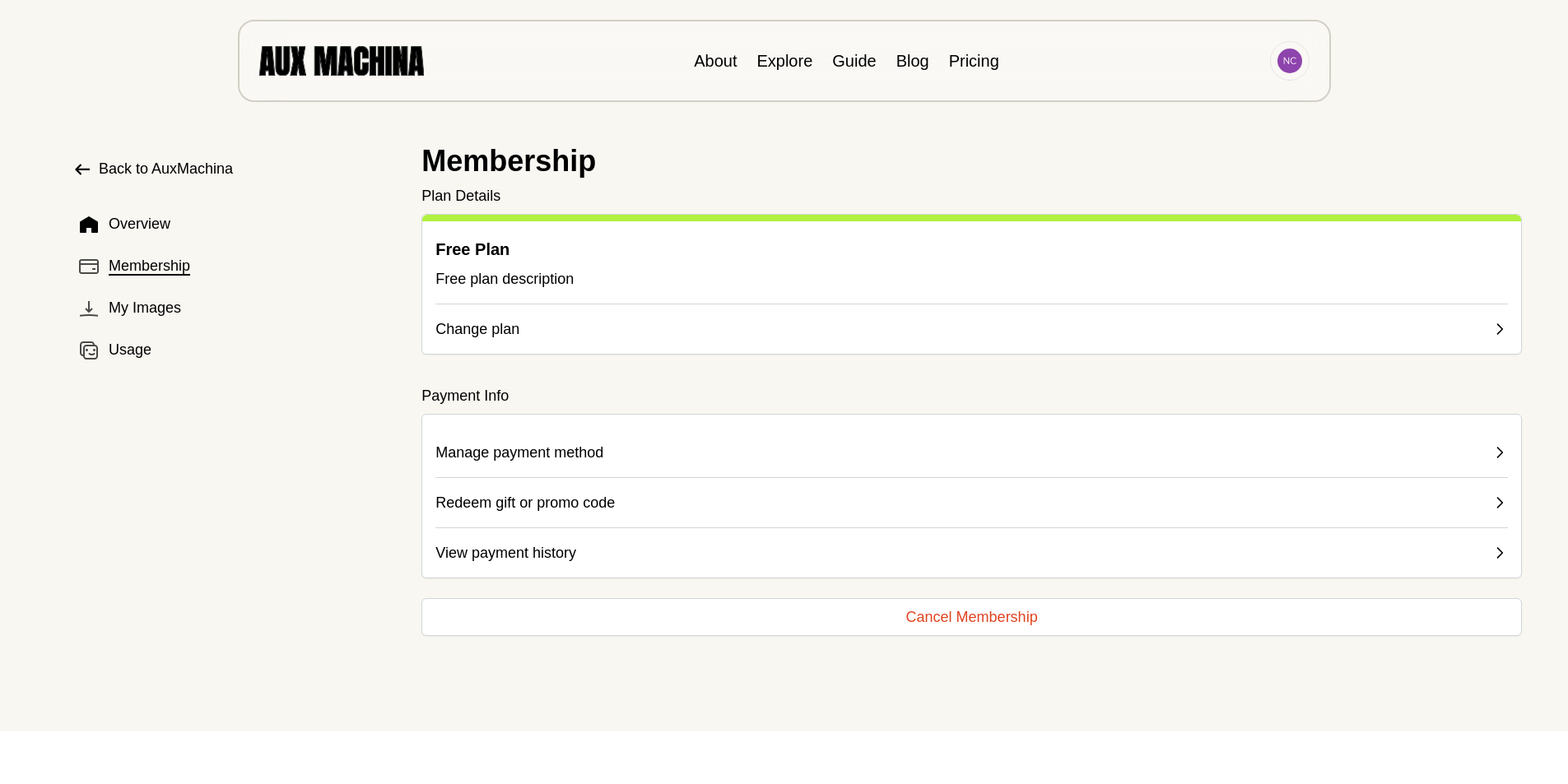
click at [988, 617] on button "Cancel Membership" at bounding box center [972, 617] width 1100 height 37
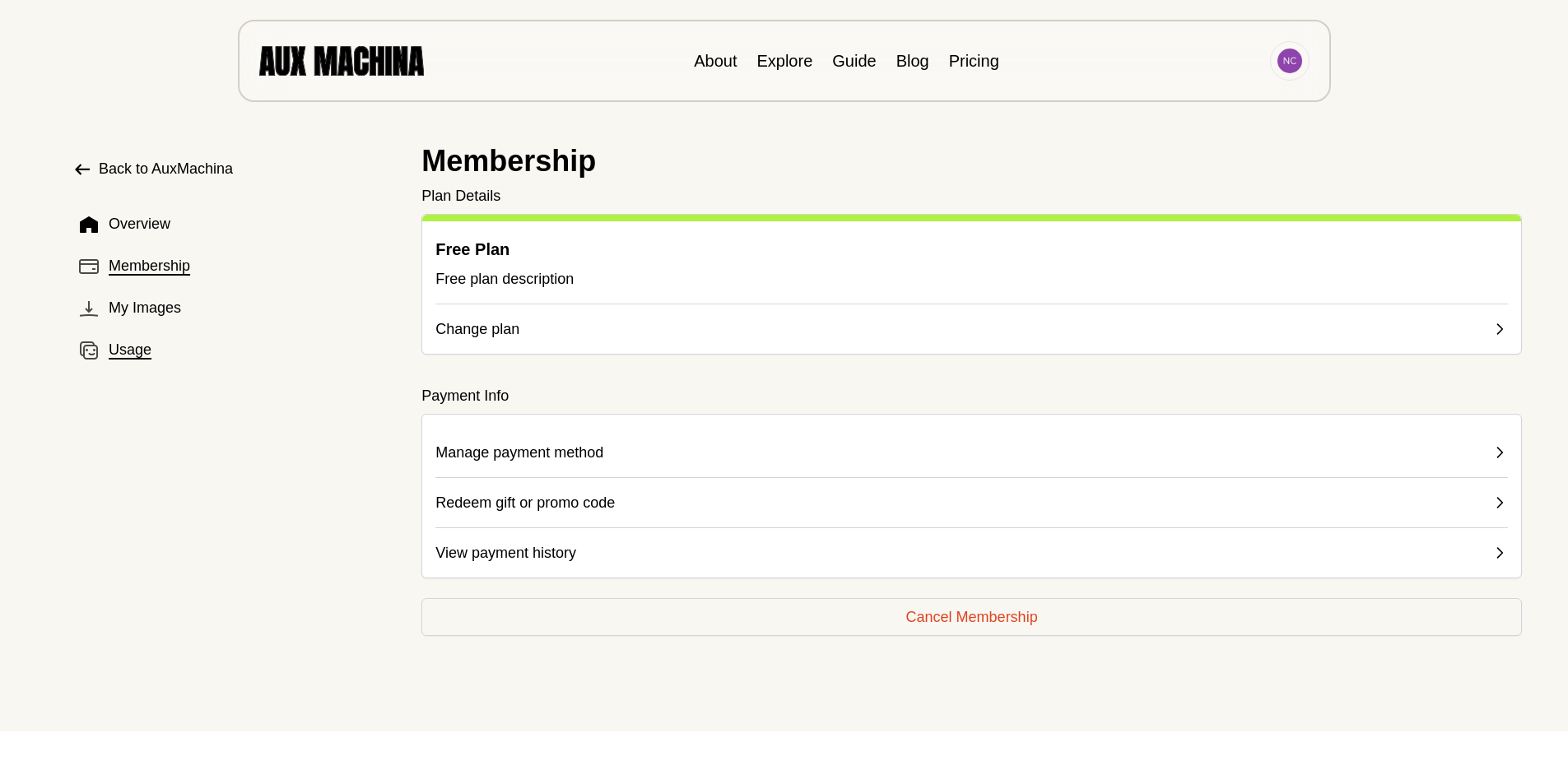
click at [130, 355] on span "Usage" at bounding box center [130, 350] width 43 height 22
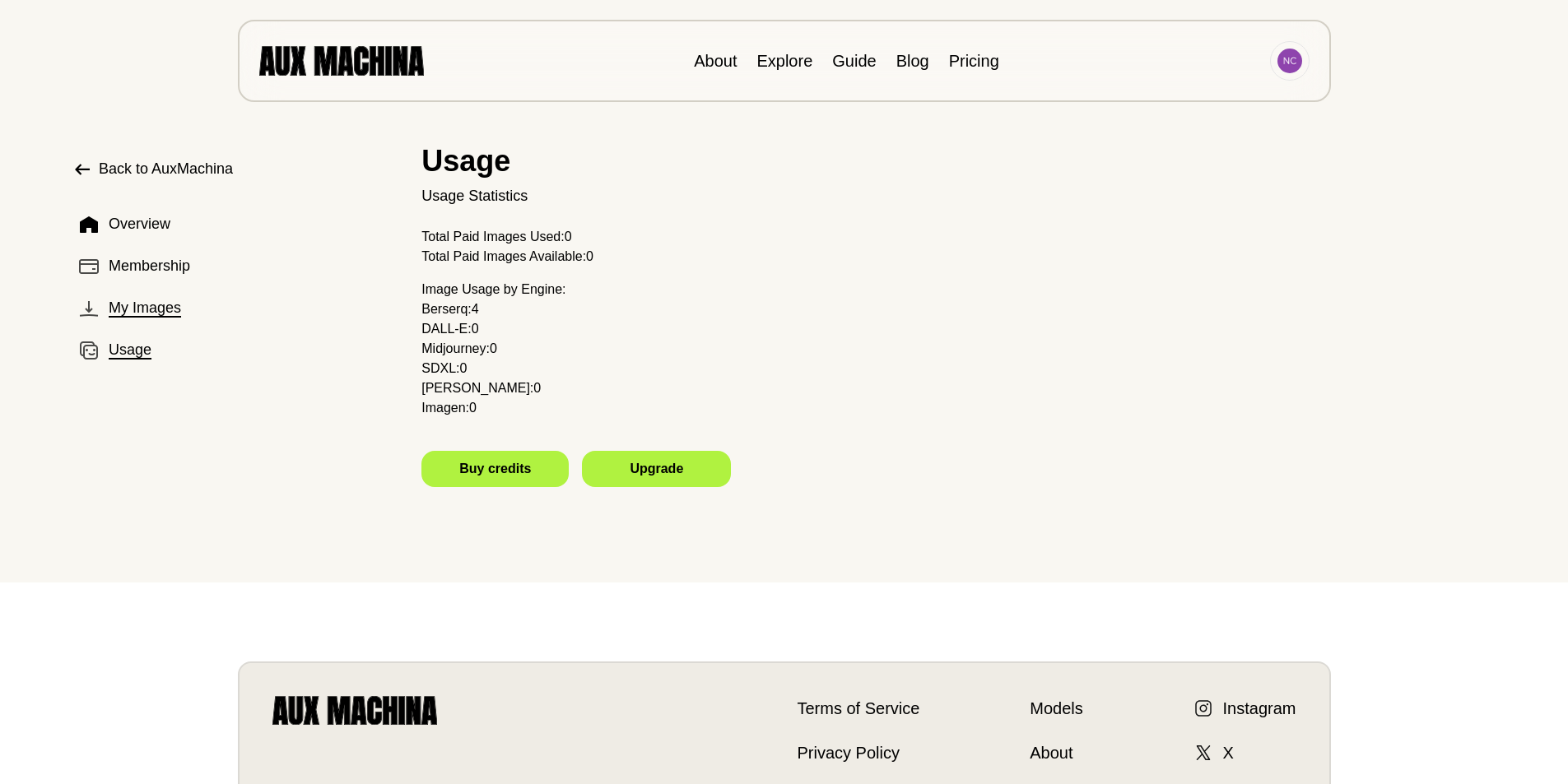
click at [147, 303] on span "My Images" at bounding box center [145, 308] width 72 height 22
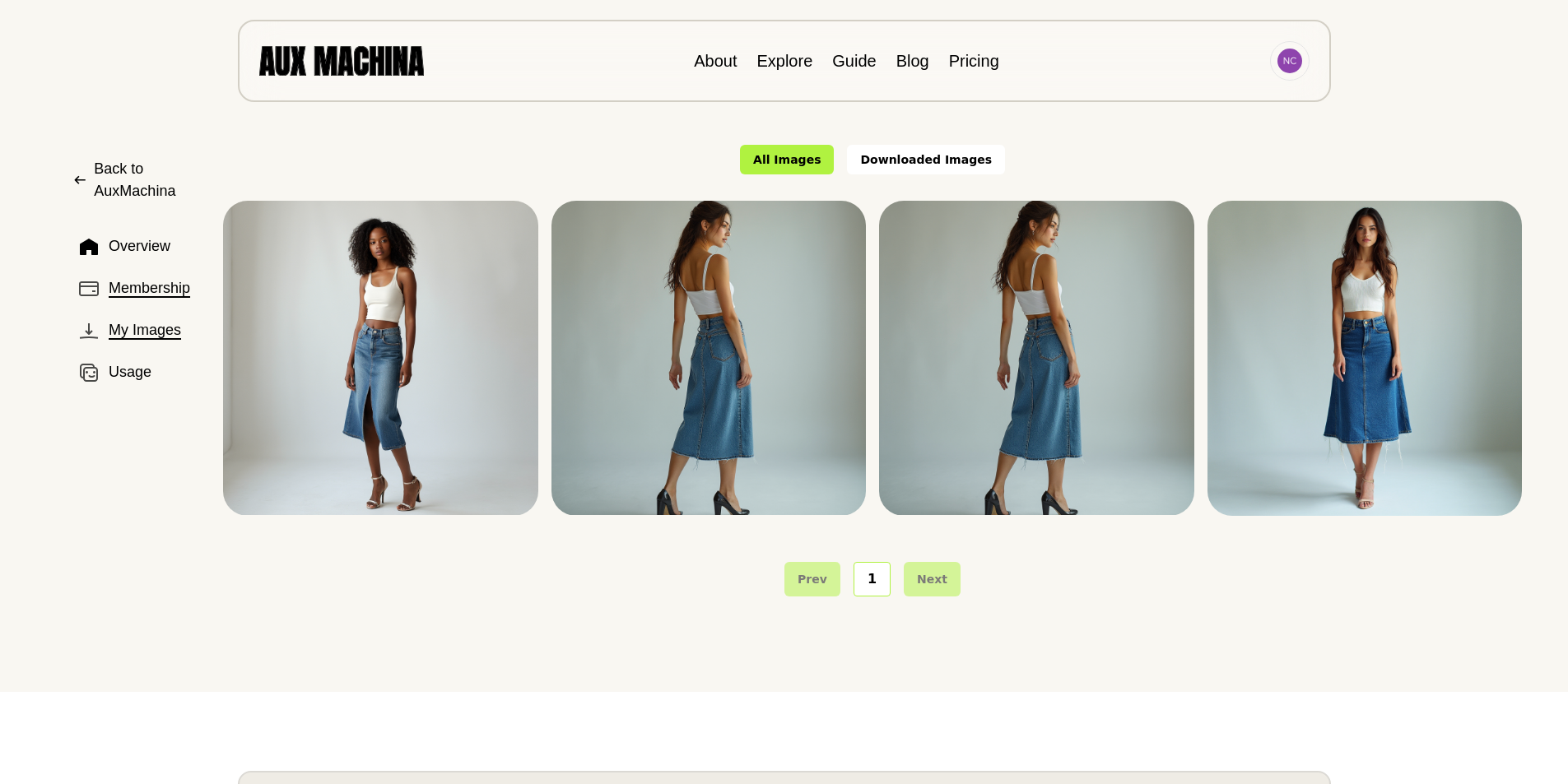
click at [134, 288] on span "Membership" at bounding box center [150, 289] width 82 height 22
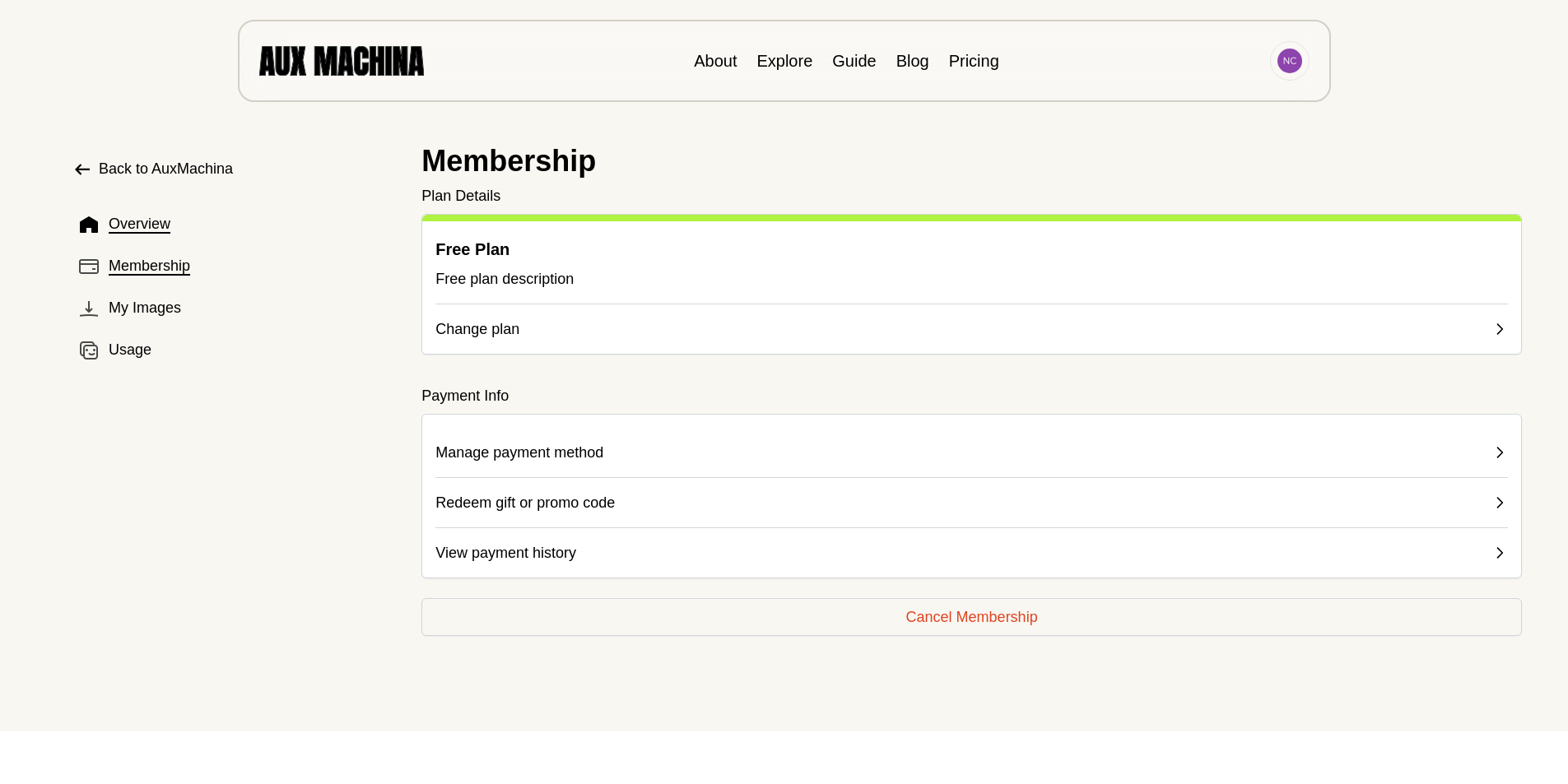
click at [142, 224] on span "Overview" at bounding box center [140, 224] width 61 height 22
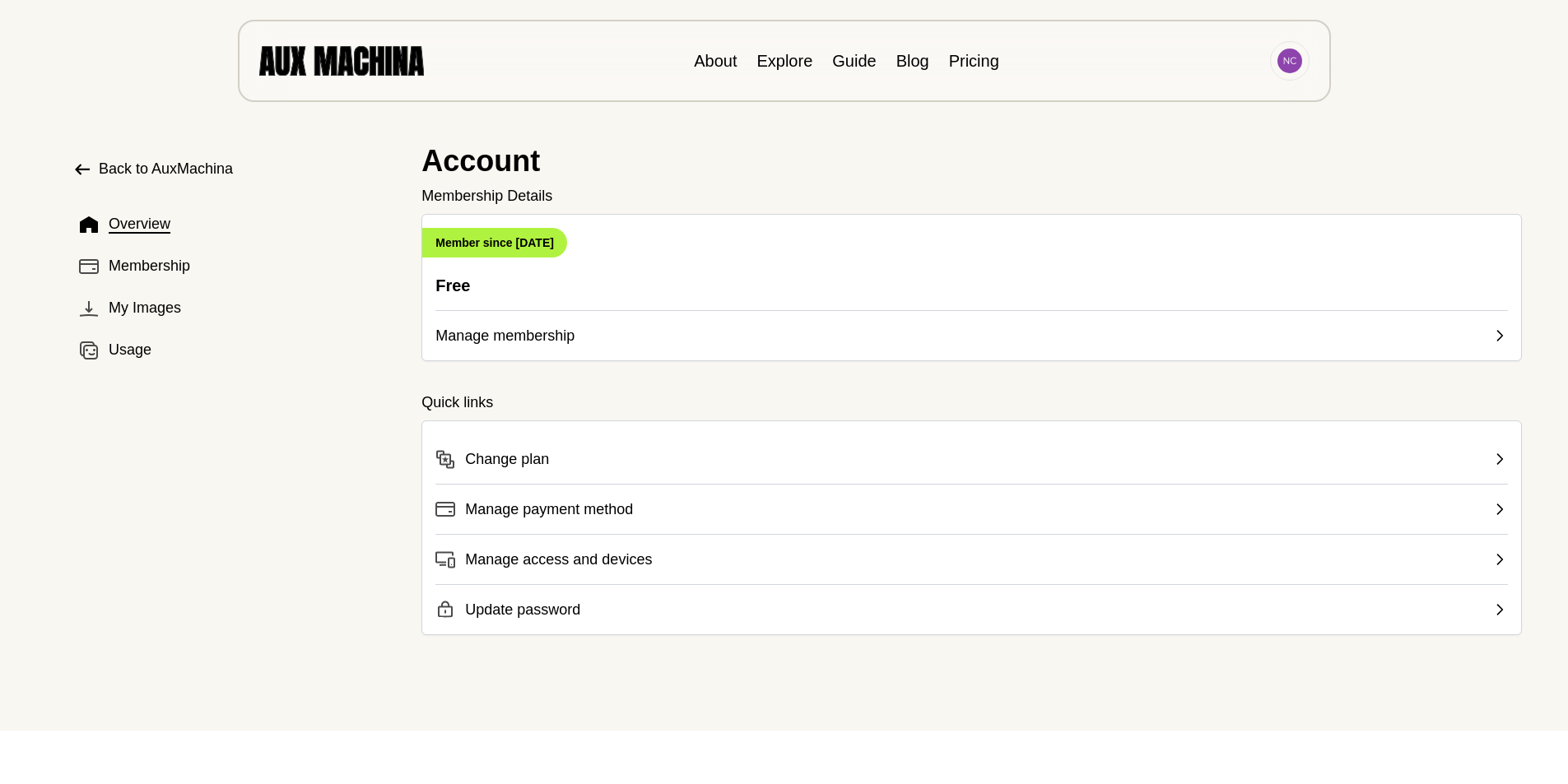
click at [1140, 453] on button "Change plan" at bounding box center [971, 452] width 1072 height 37
click at [533, 595] on button "Update password" at bounding box center [971, 602] width 1072 height 37
click at [548, 551] on span "Manage access and devices" at bounding box center [558, 559] width 187 height 23
click at [548, 553] on span "Manage access and devices" at bounding box center [558, 559] width 187 height 23
click at [1283, 57] on img at bounding box center [1289, 60] width 25 height 25
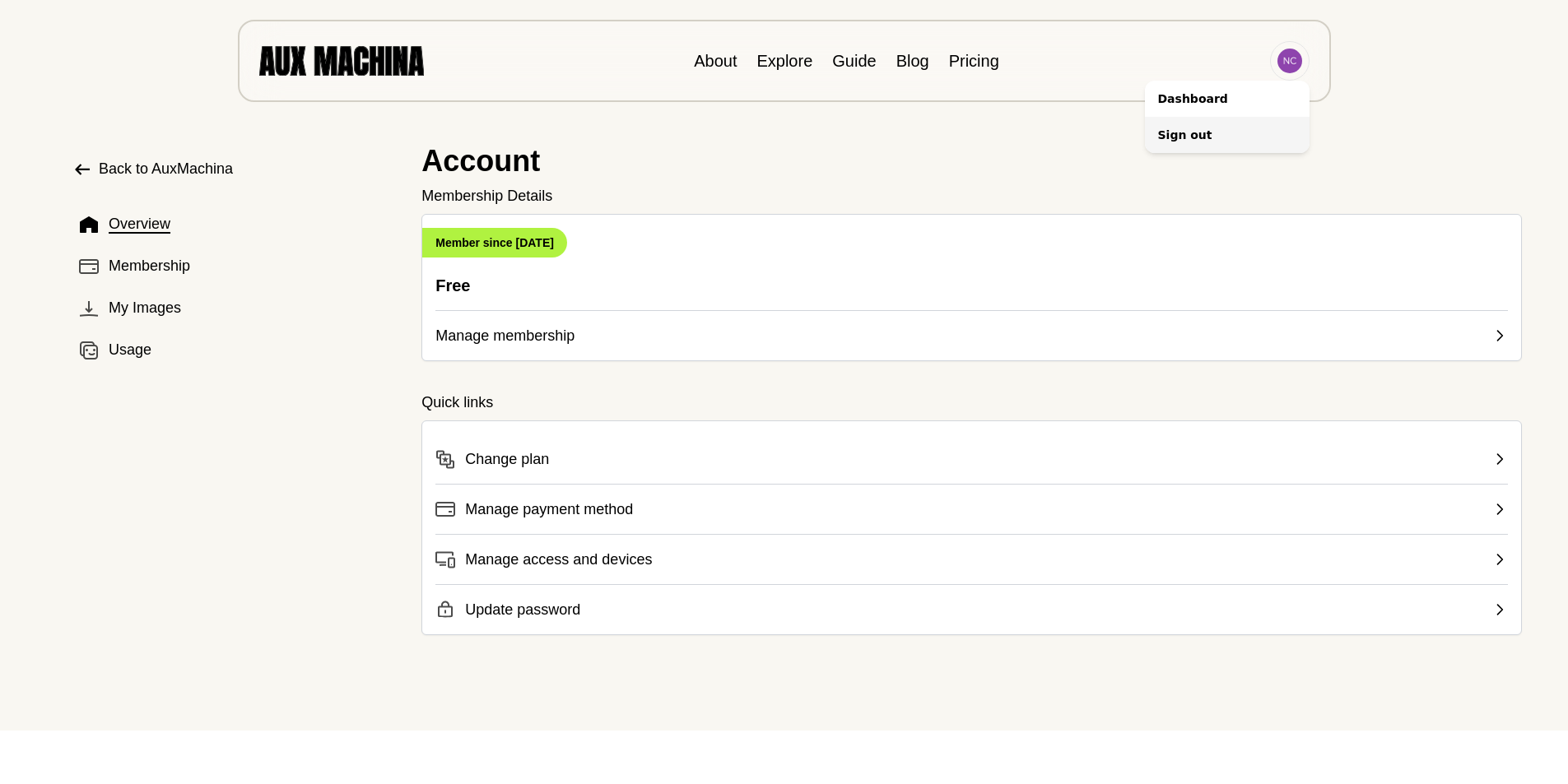
click at [1202, 134] on li "Sign out" at bounding box center [1226, 134] width 164 height 37
